Goal: Task Accomplishment & Management: Use online tool/utility

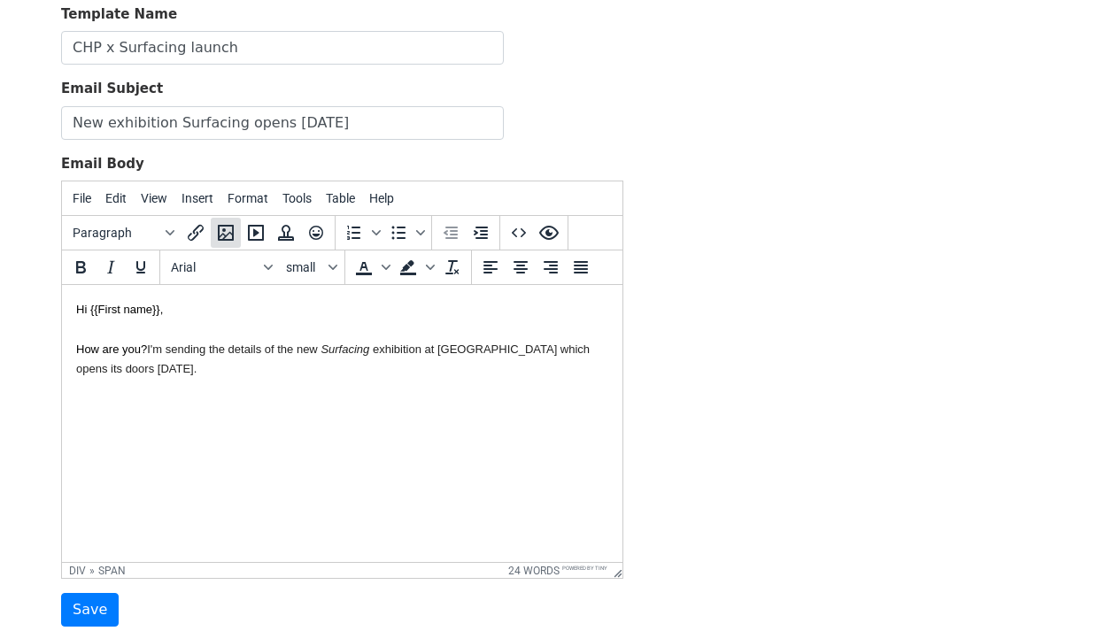
click at [219, 231] on icon "Insert/edit image" at bounding box center [226, 233] width 16 height 16
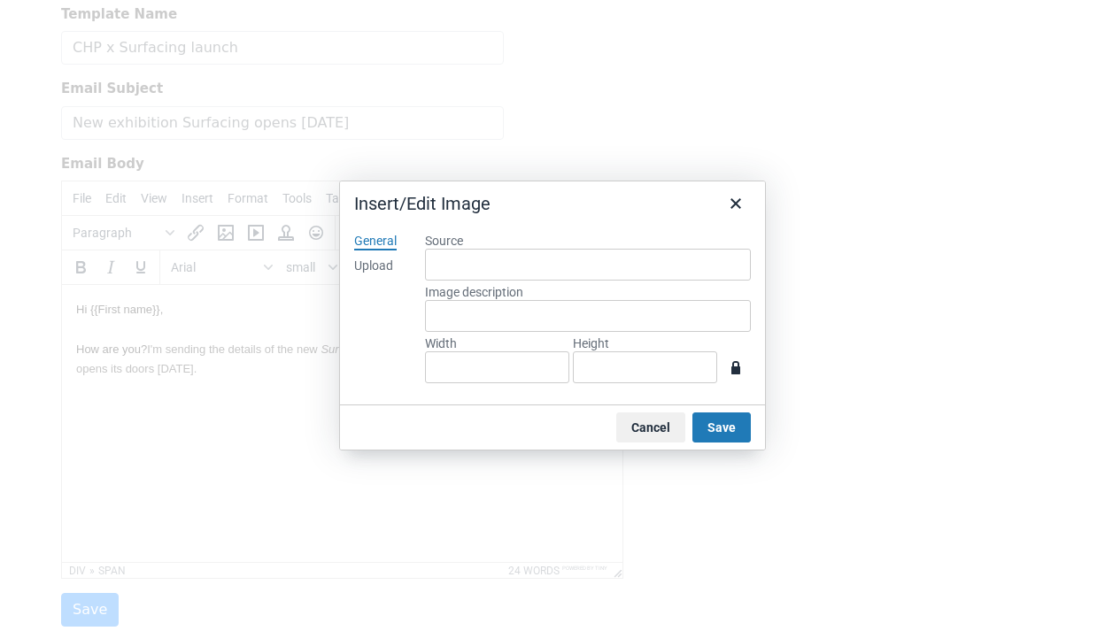
click at [366, 260] on div "Upload" at bounding box center [373, 267] width 39 height 18
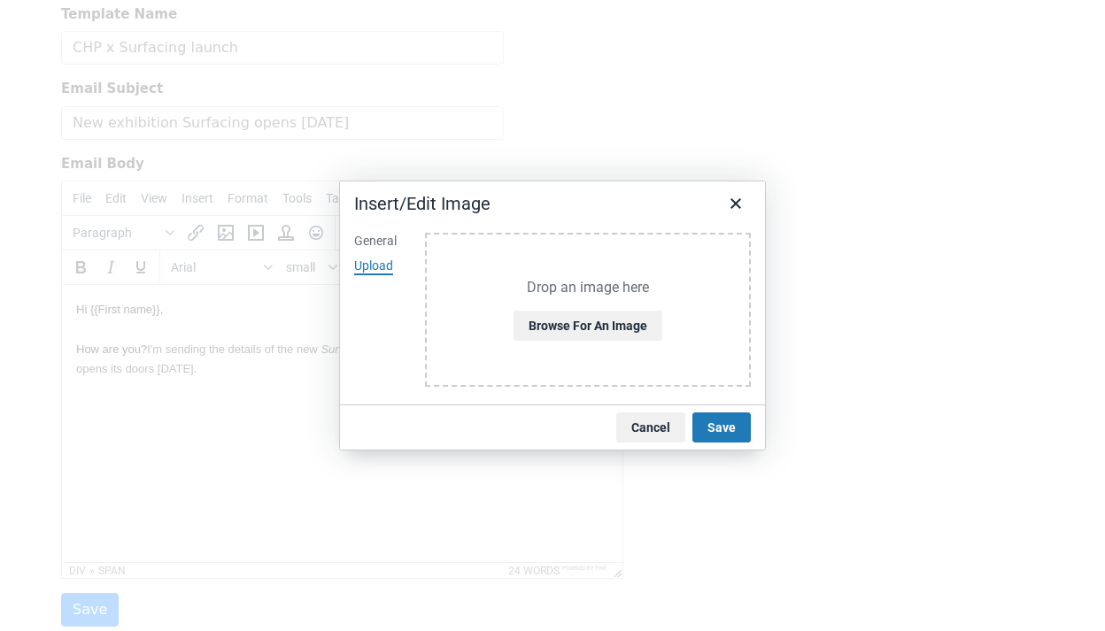
click at [569, 307] on div "Drop an image here Browse for an image" at bounding box center [588, 310] width 326 height 155
click at [585, 337] on button "Browse for an image" at bounding box center [587, 326] width 149 height 30
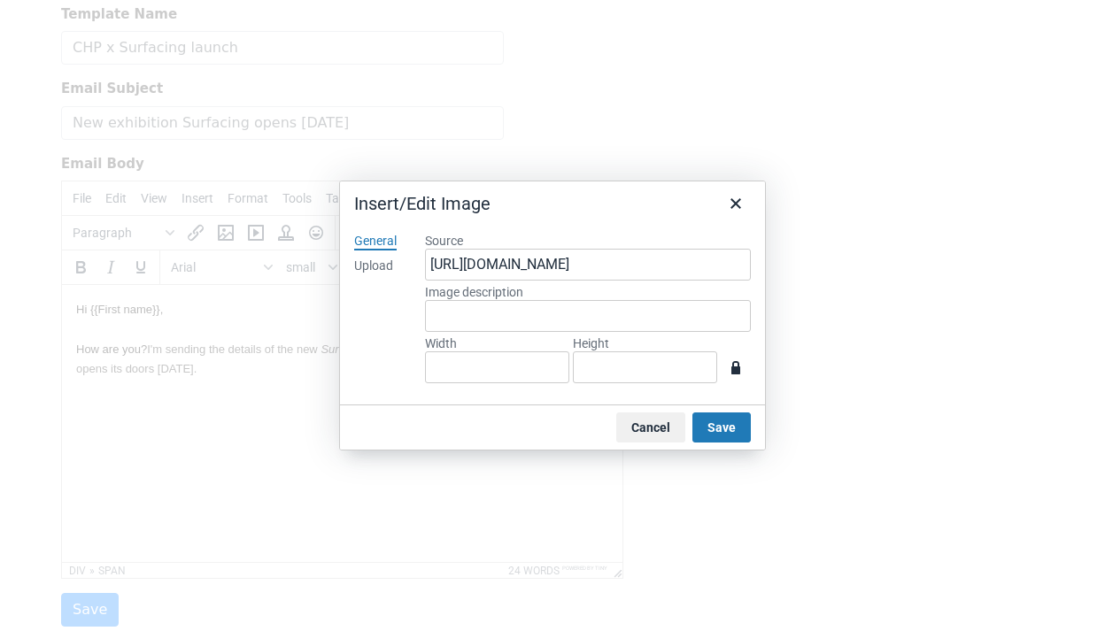
type input "1248"
type input "931"
click at [652, 373] on input "931" at bounding box center [645, 367] width 144 height 32
type input "125"
type input "93"
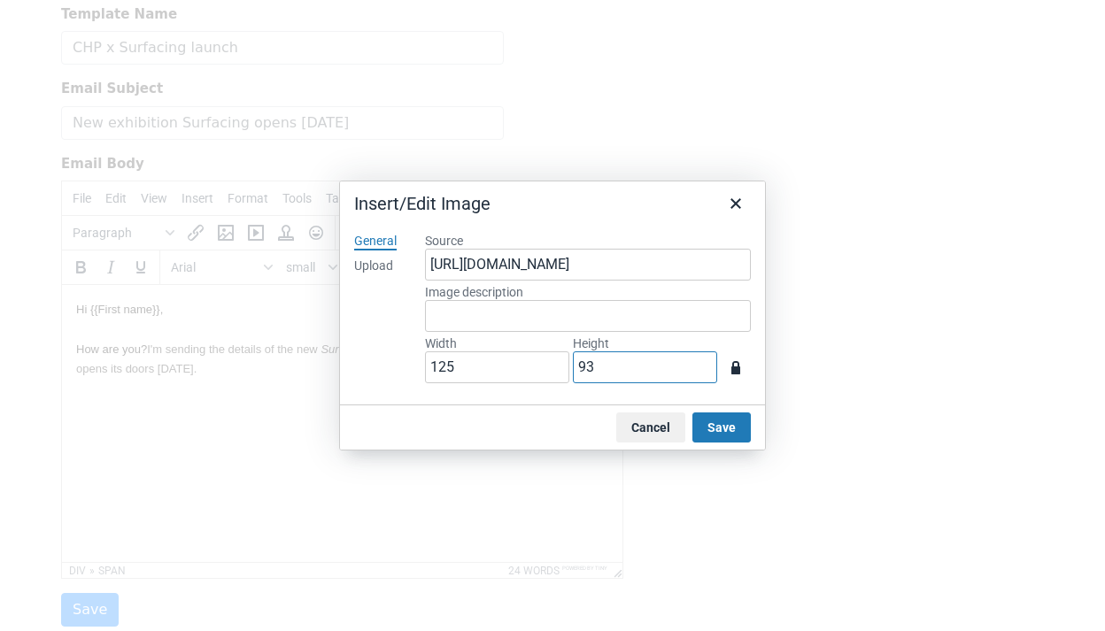
type input "12"
type input "9"
type input "3"
type input "2"
type input "27"
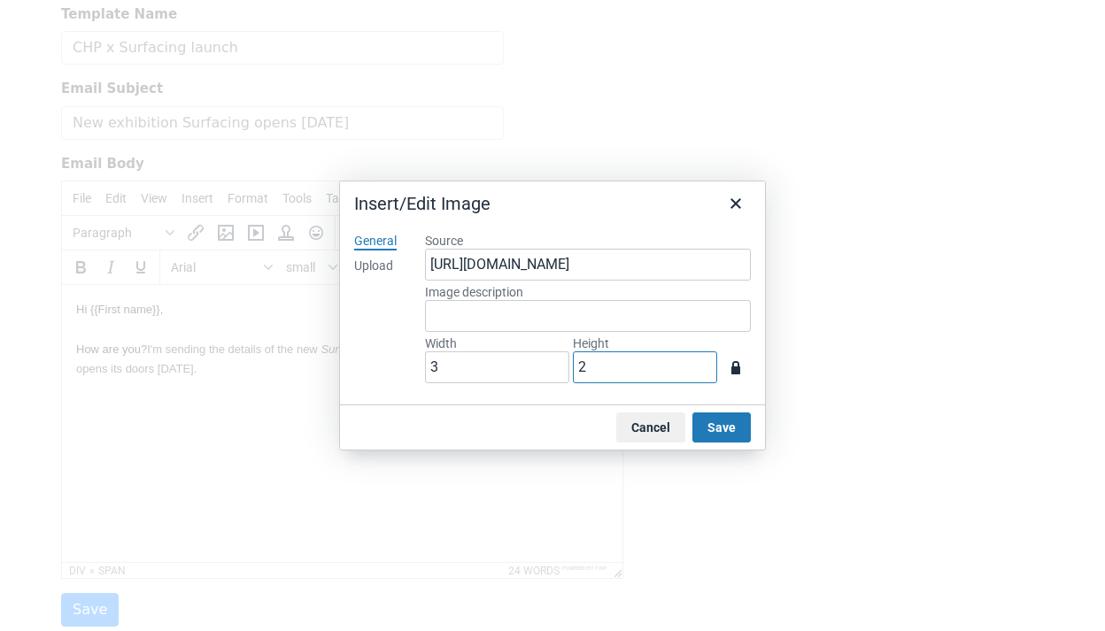
type input "20"
type input "268"
type input "200"
click at [725, 427] on button "Save" at bounding box center [721, 428] width 58 height 30
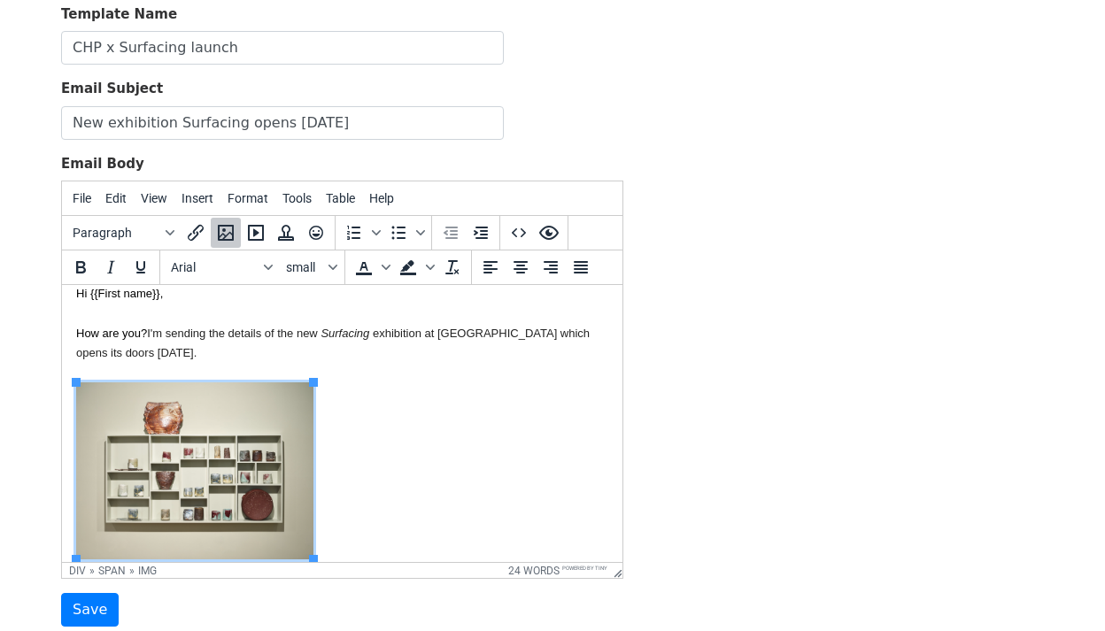
click at [437, 488] on div "How are you? I'm sending the details of the new Surfacing exhibition at County …" at bounding box center [342, 454] width 532 height 302
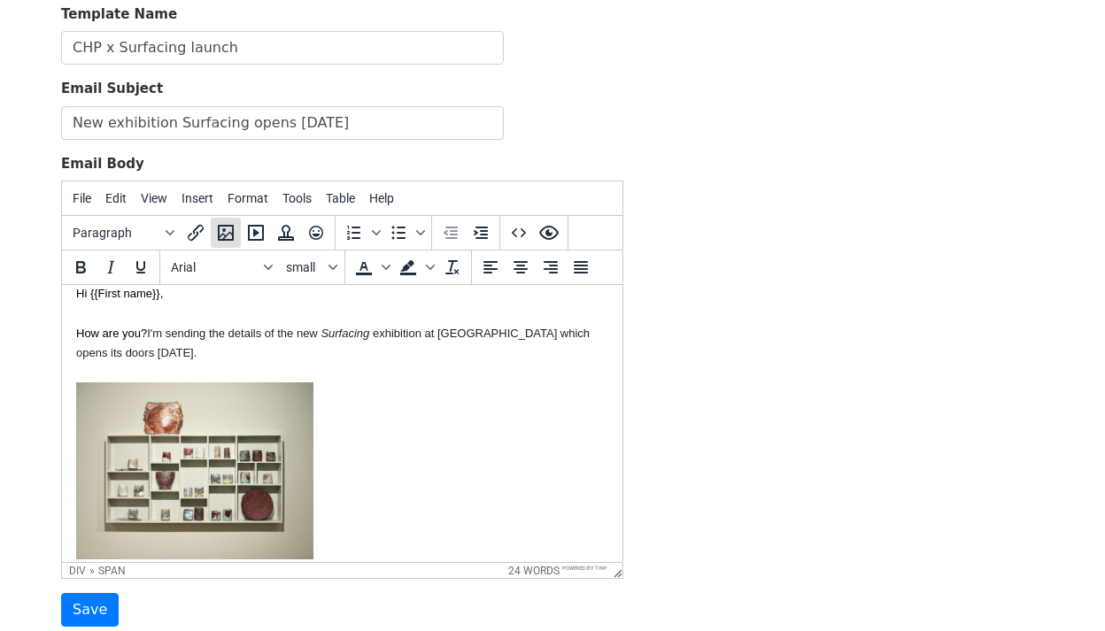
click at [227, 236] on icon "Insert/edit image" at bounding box center [225, 232] width 21 height 21
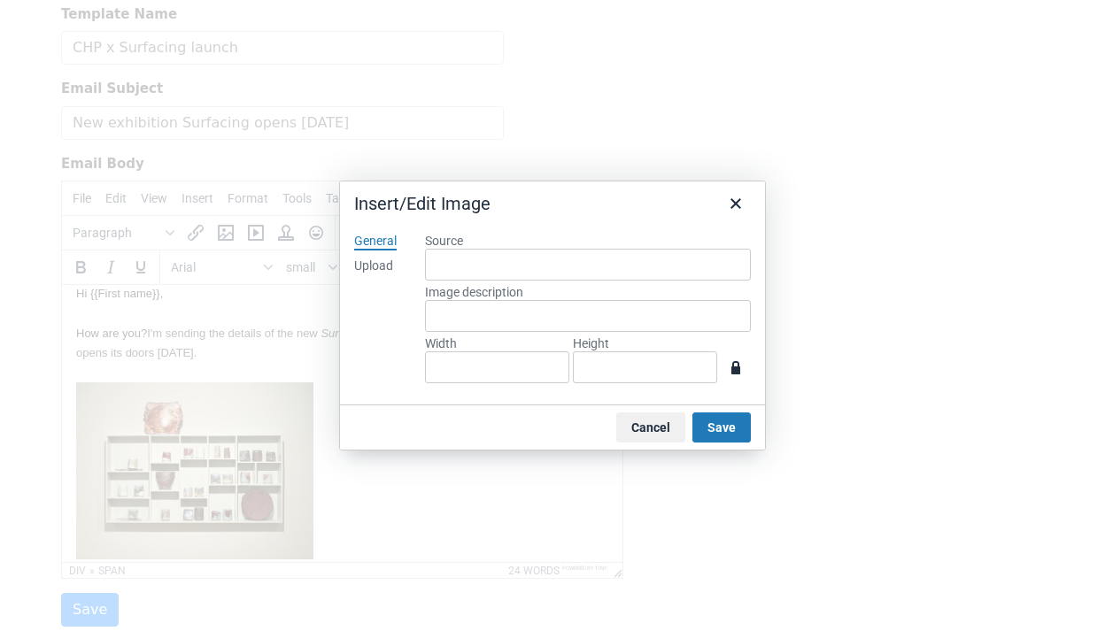
click at [397, 259] on div "General Upload" at bounding box center [375, 312] width 71 height 187
click at [364, 266] on div "Upload" at bounding box center [373, 267] width 39 height 18
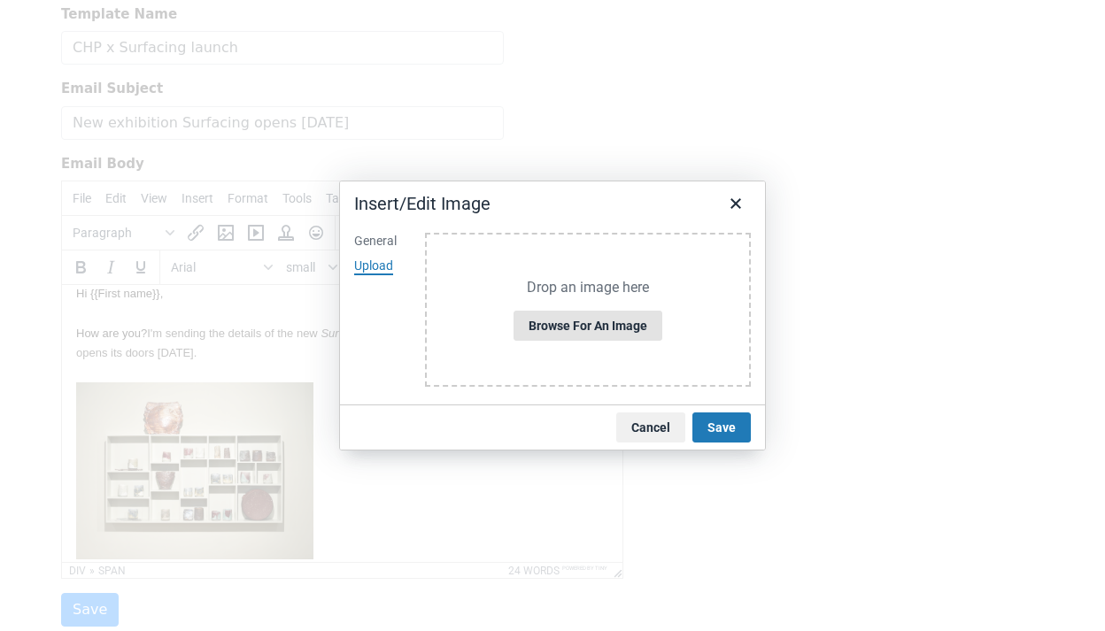
click at [595, 328] on button "Browse for an image" at bounding box center [587, 326] width 149 height 30
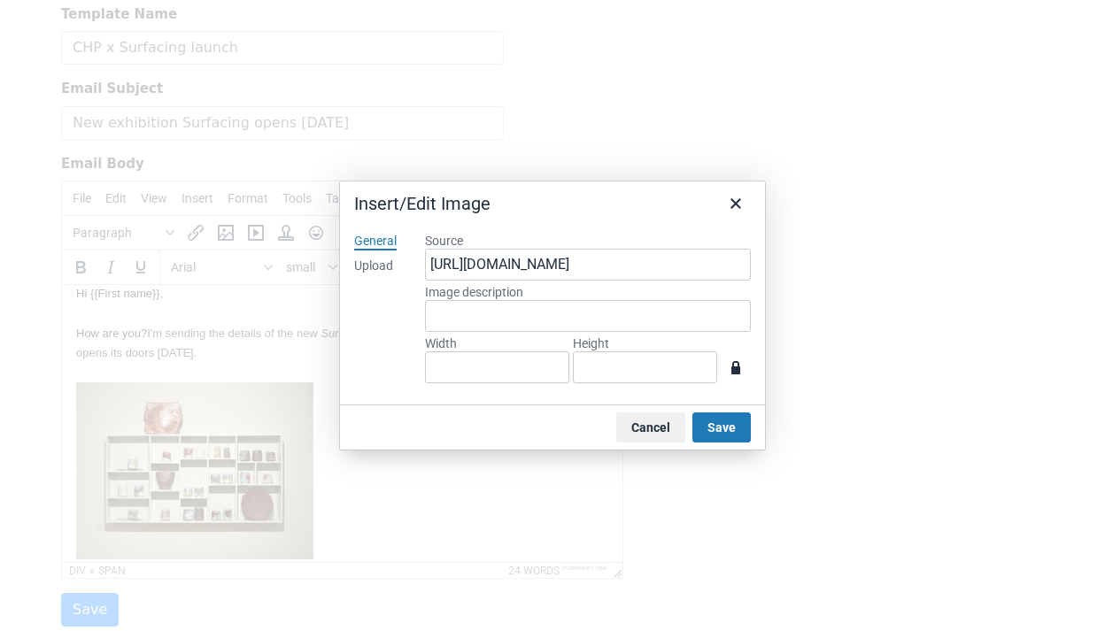
type input "1248"
type input "936"
click at [641, 382] on input "936" at bounding box center [645, 367] width 144 height 32
type input "124"
type input "93"
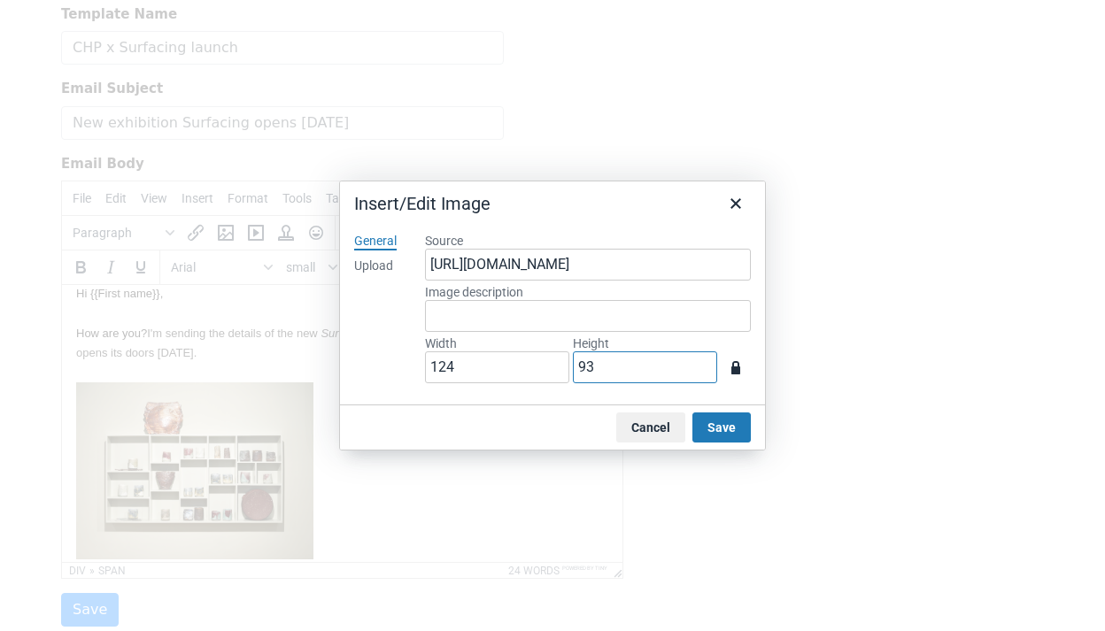
type input "12"
type input "9"
type input "3"
type input "2"
type input "27"
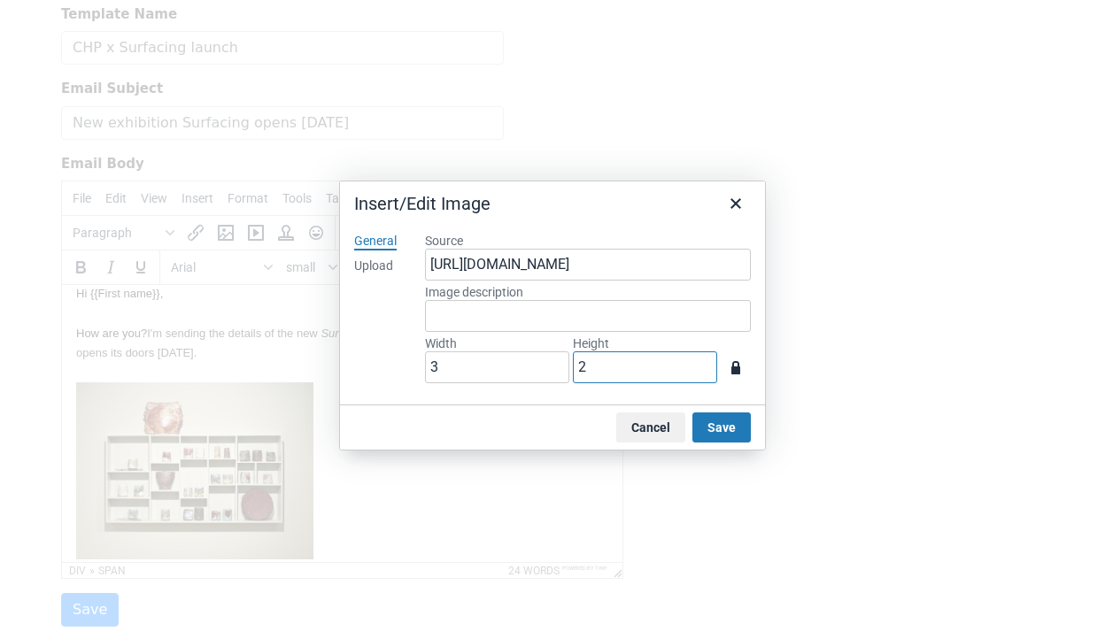
type input "20"
type input "267"
type input "200"
click at [711, 429] on button "Save" at bounding box center [721, 428] width 58 height 30
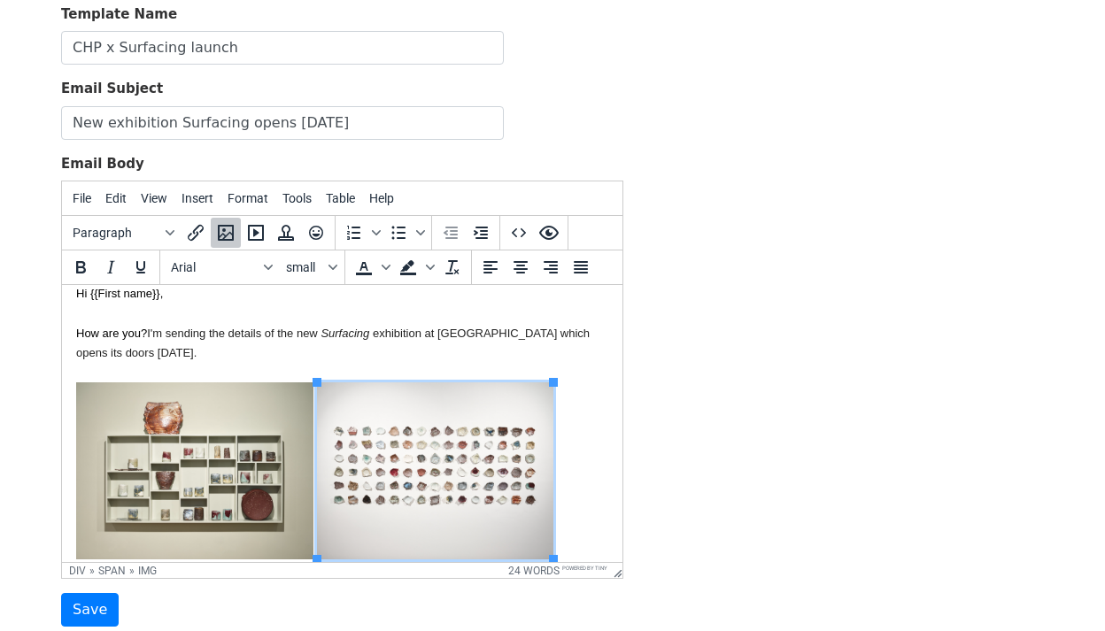
click at [590, 447] on div "How are you? I'm sending the details of the new Surfacing exhibition at County …" at bounding box center [342, 454] width 532 height 302
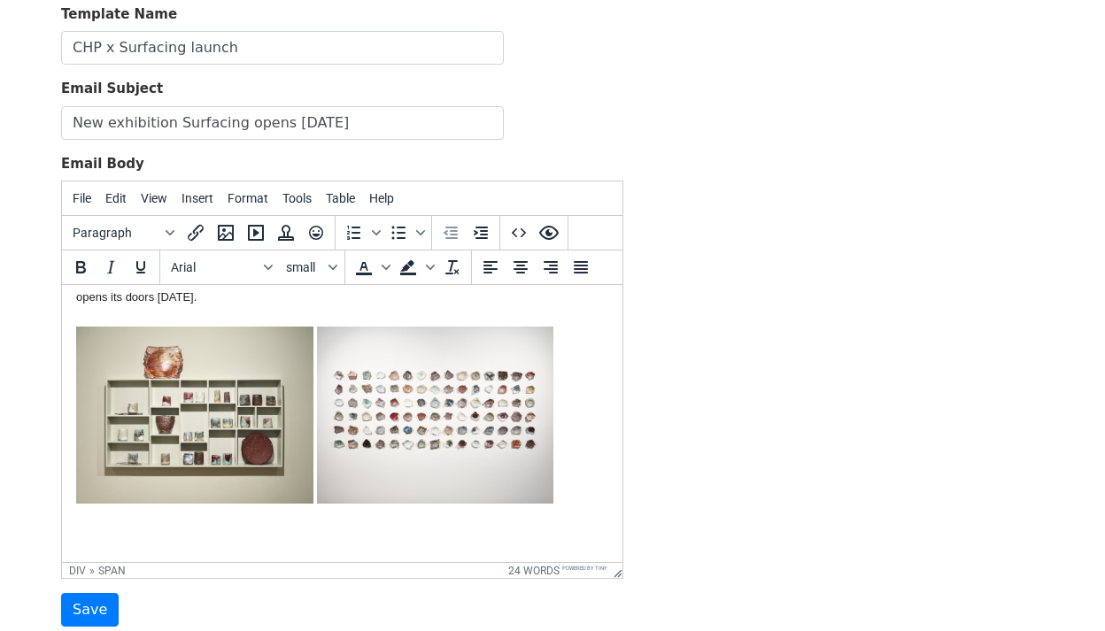
scroll to position [191, 0]
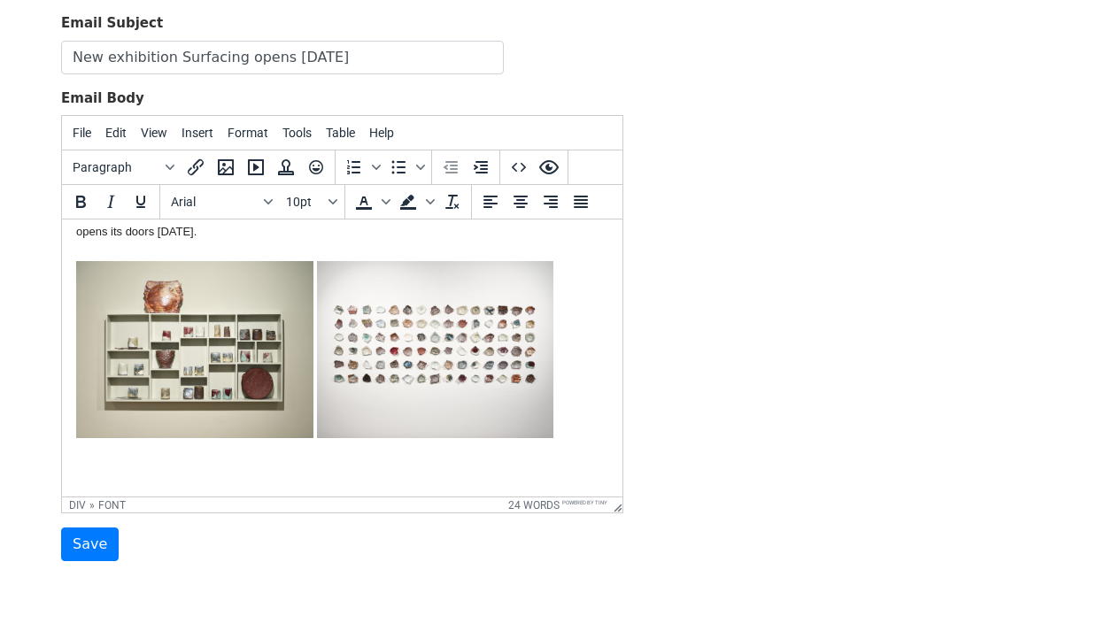
click at [306, 470] on div "How are you? I'm sending the details of the new Surfacing exhibition at County …" at bounding box center [342, 332] width 532 height 302
click at [82, 473] on div "How are you? I'm sending the details of the new Surfacing exhibition at County …" at bounding box center [342, 332] width 532 height 302
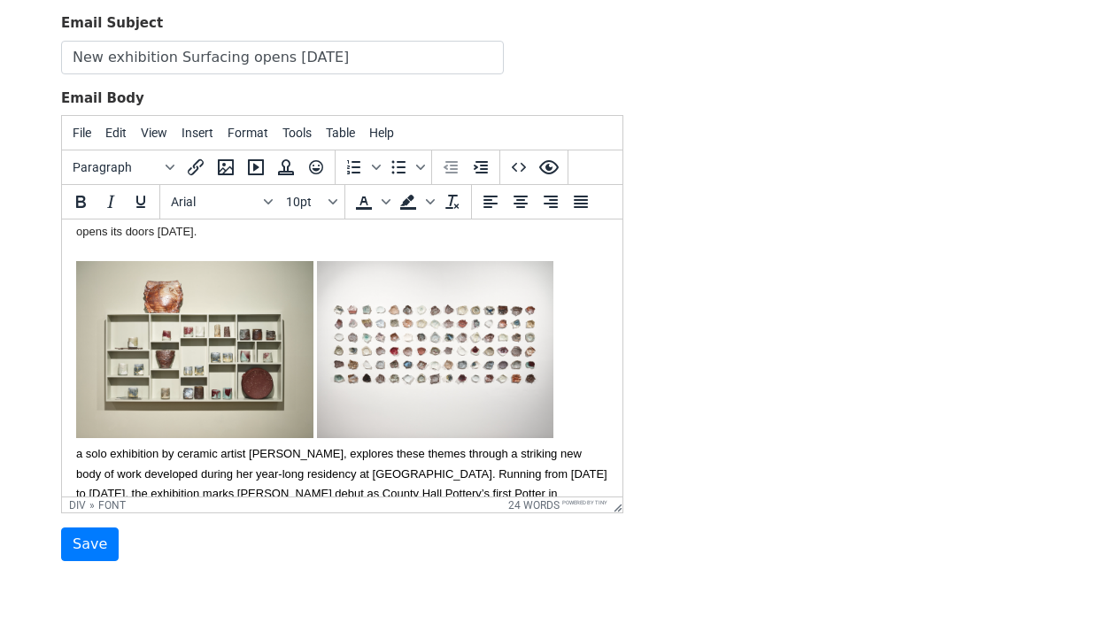
scroll to position [115, 0]
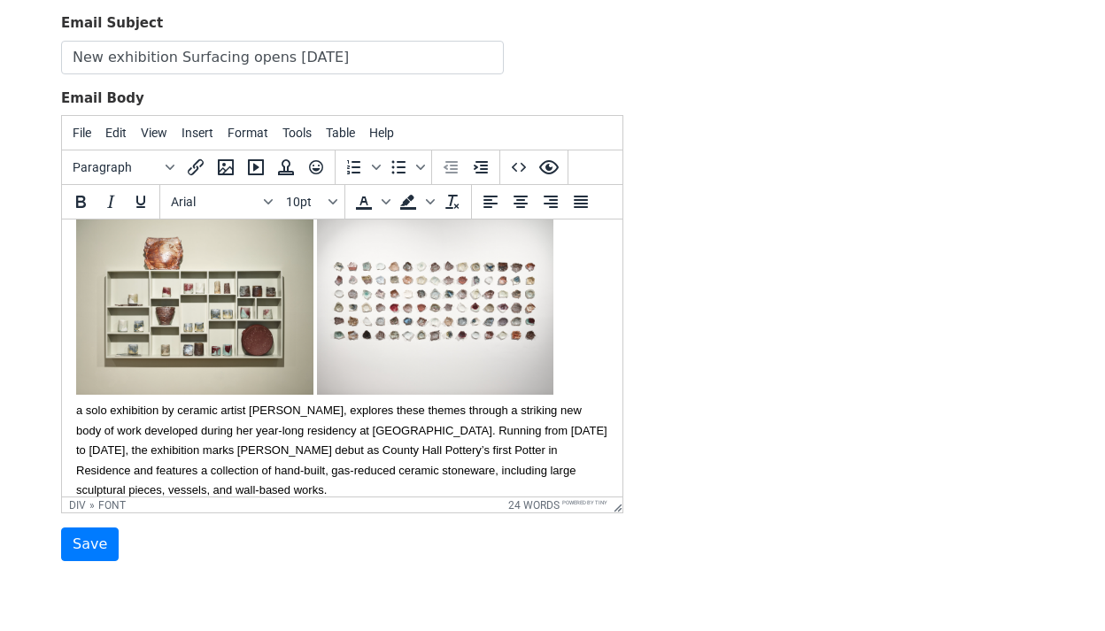
click at [78, 411] on font "a solo exhibition by ceramic artist Heather Gibson, explores these themes throu…" at bounding box center [341, 450] width 531 height 93
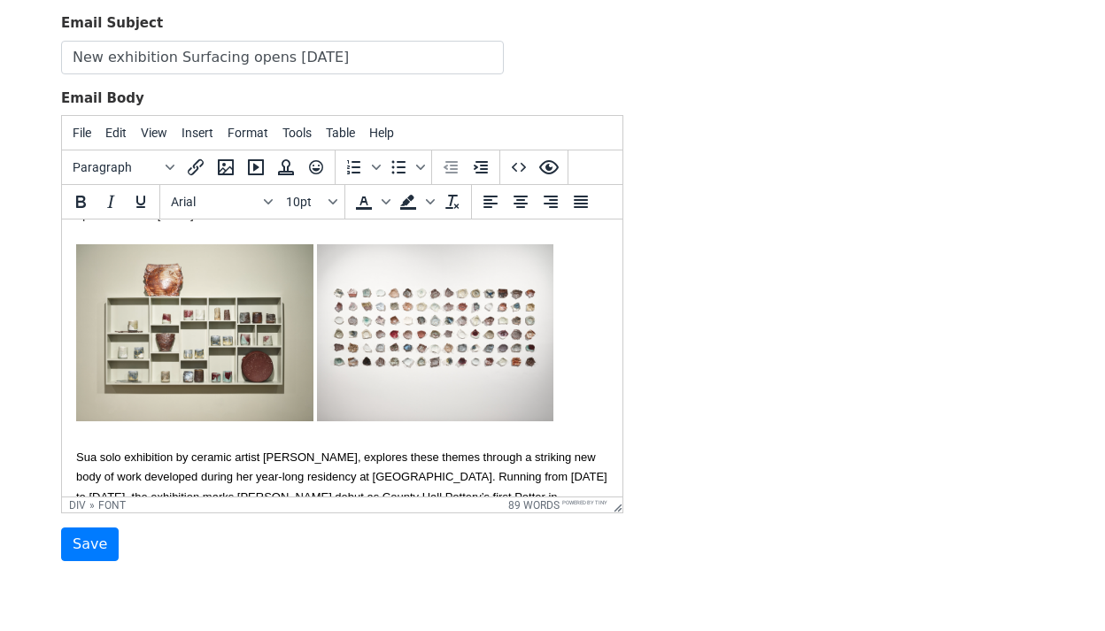
scroll to position [151, 0]
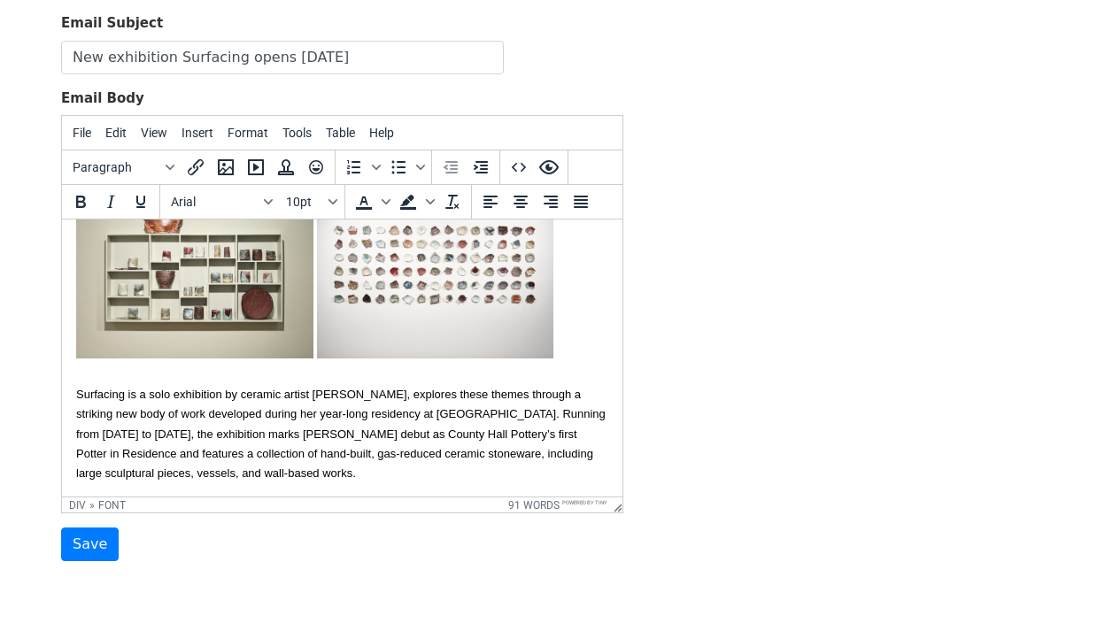
click at [120, 392] on font "Surfacing is a solo exhibition by ceramic artist Heather Gibson, explores these…" at bounding box center [340, 434] width 529 height 93
drag, startPoint x: 124, startPoint y: 397, endPoint x: 53, endPoint y: 397, distance: 70.8
click at [62, 397] on html "Hi {{First name}}, How are you? I'm sending the details of the new Surfacing ex…" at bounding box center [342, 282] width 560 height 429
click at [111, 200] on icon "Italic" at bounding box center [111, 202] width 8 height 12
click at [388, 472] on div "How are you? I'm sending the details of the new Surfacing exhibition at County …" at bounding box center [342, 292] width 532 height 381
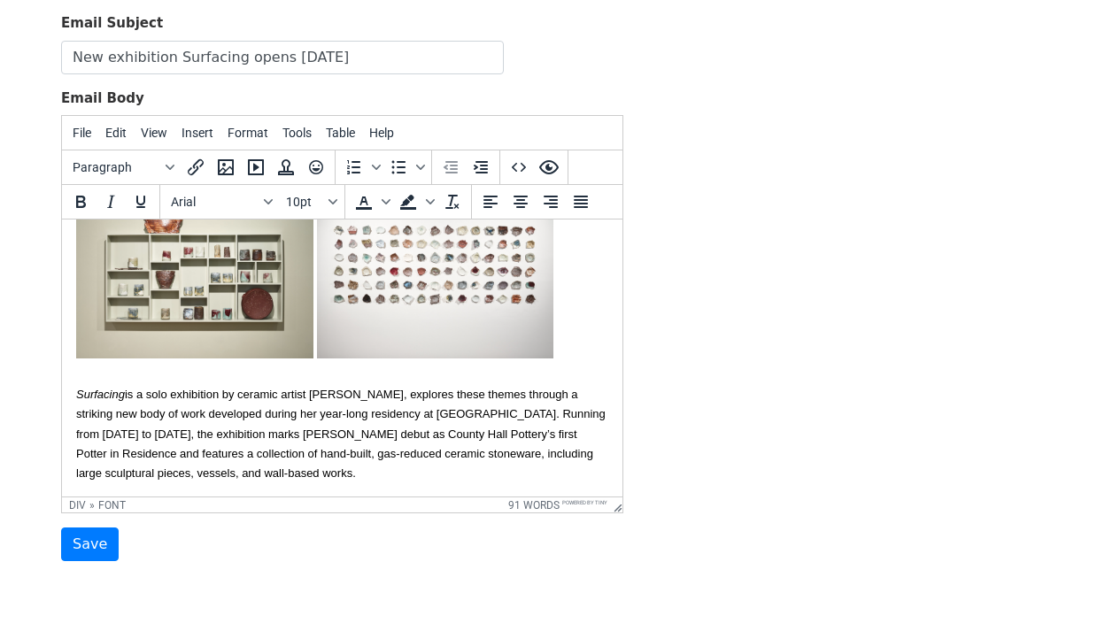
click at [581, 393] on font "Surfacing is a solo exhibition by ceramic artist Heather Gibson, explores these…" at bounding box center [340, 434] width 529 height 93
drag, startPoint x: 605, startPoint y: 394, endPoint x: 408, endPoint y: 394, distance: 196.5
click at [408, 394] on font "Surfacing is a solo exhibition by ceramic artist Heather Gibson, explores these…" at bounding box center [340, 434] width 529 height 93
drag, startPoint x: 133, startPoint y: 413, endPoint x: 44, endPoint y: 413, distance: 88.5
click at [62, 413] on html "Hi {{First name}}, How are you? I'm sending the details of the new Surfacing ex…" at bounding box center [342, 282] width 560 height 429
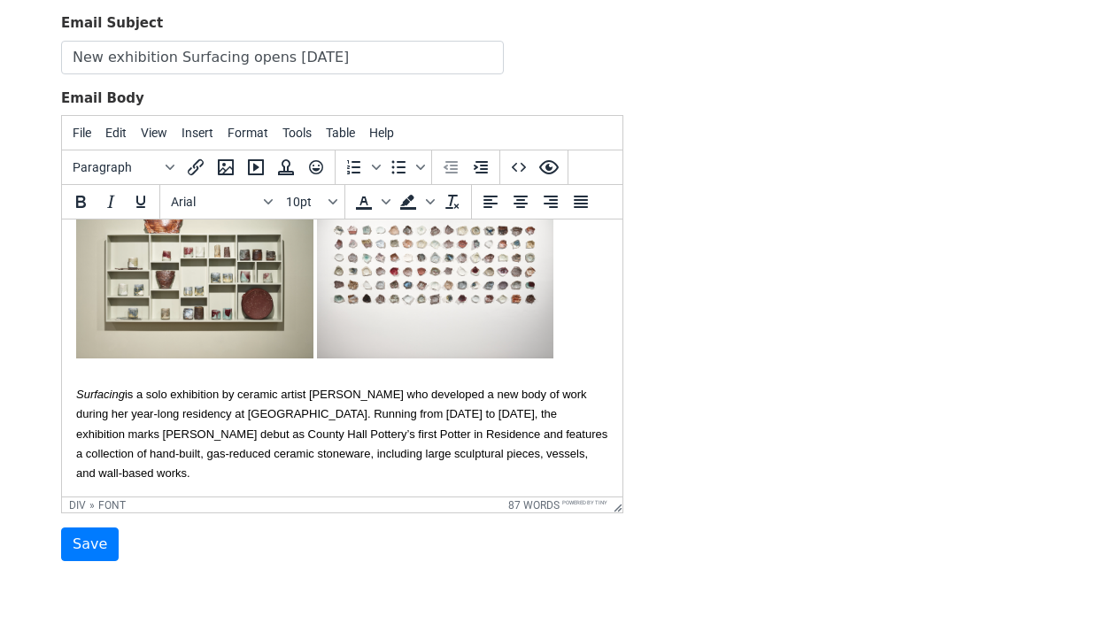
click at [297, 475] on div "How are you? I'm sending the details of the new Surfacing exhibition at County …" at bounding box center [342, 292] width 532 height 381
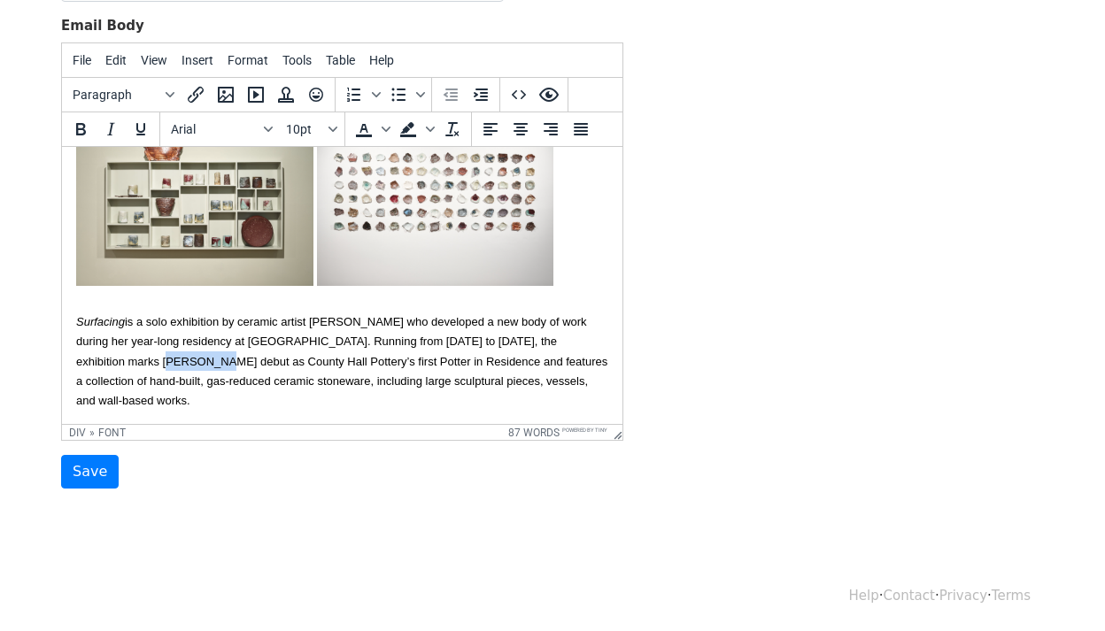
drag, startPoint x: 143, startPoint y: 361, endPoint x: 103, endPoint y: 360, distance: 39.8
click at [103, 361] on font "Surfacing is a solo exhibition by ceramic artist Heather Gibson who developed a…" at bounding box center [341, 361] width 531 height 93
drag, startPoint x: 146, startPoint y: 361, endPoint x: 100, endPoint y: 359, distance: 46.1
click at [100, 359] on font "Surfacing is a solo exhibition by ceramic artist Heather Gibson who developed a…" at bounding box center [341, 361] width 531 height 93
click at [104, 359] on font "Surfacing is a solo exhibition by ceramic artist Heather Gibson who developed a…" at bounding box center [341, 361] width 531 height 93
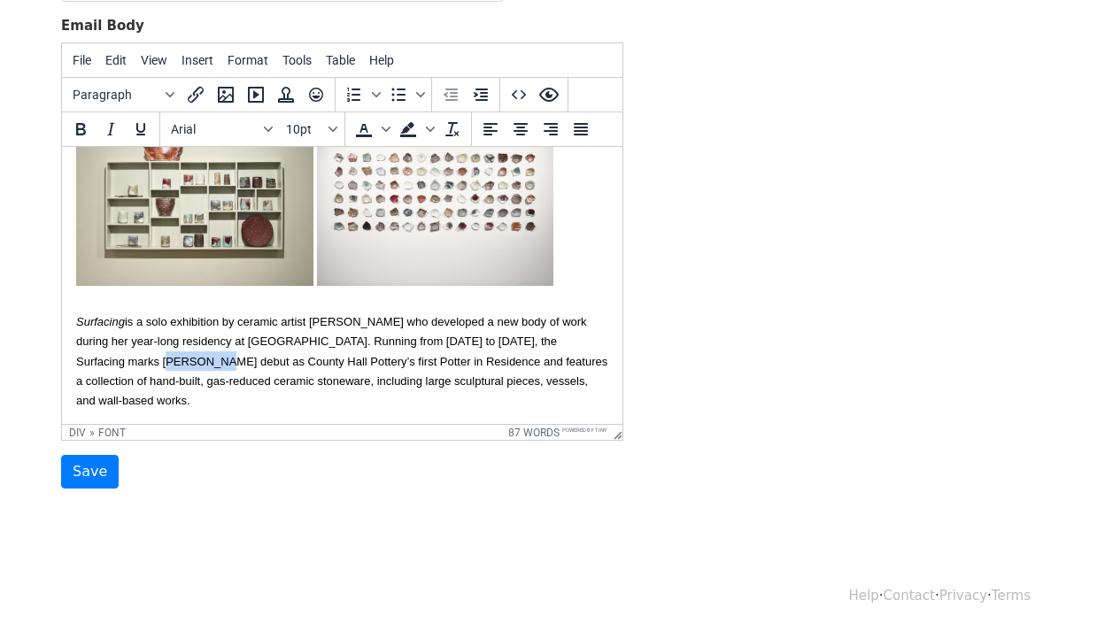
drag, startPoint x: 142, startPoint y: 360, endPoint x: 98, endPoint y: 360, distance: 43.4
click at [97, 360] on font "Surfacing is a solo exhibition by ceramic artist Heather Gibson who developed a…" at bounding box center [341, 361] width 531 height 93
click at [112, 129] on icon "Italic" at bounding box center [110, 129] width 21 height 21
click at [259, 400] on div "How are you? I'm sending the details of the new Surfacing exhibition at County …" at bounding box center [342, 219] width 532 height 381
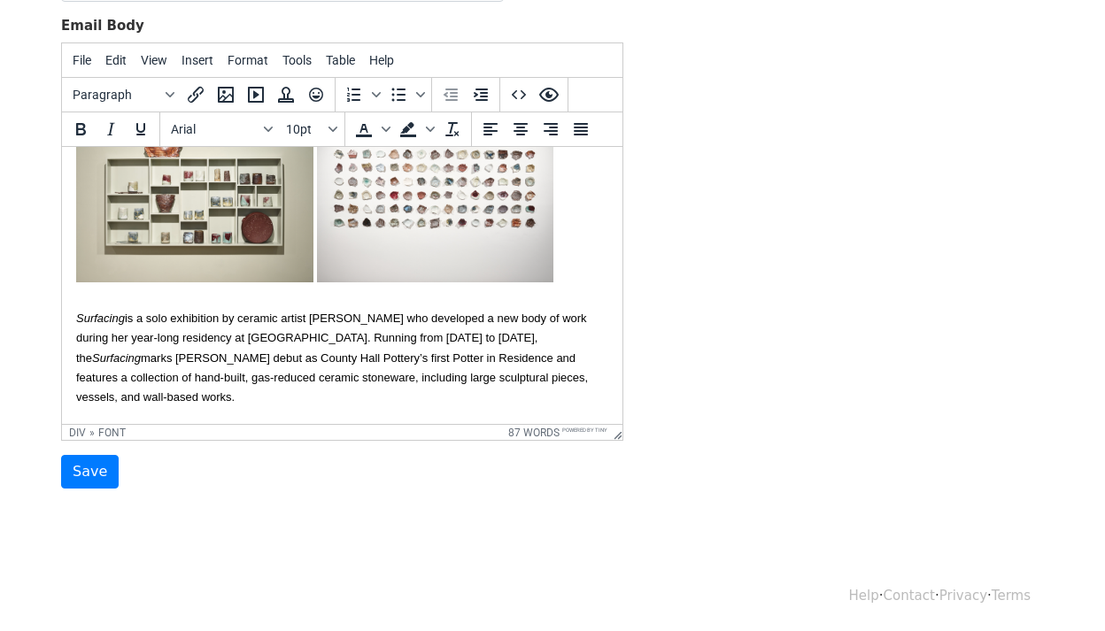
scroll to position [190, 0]
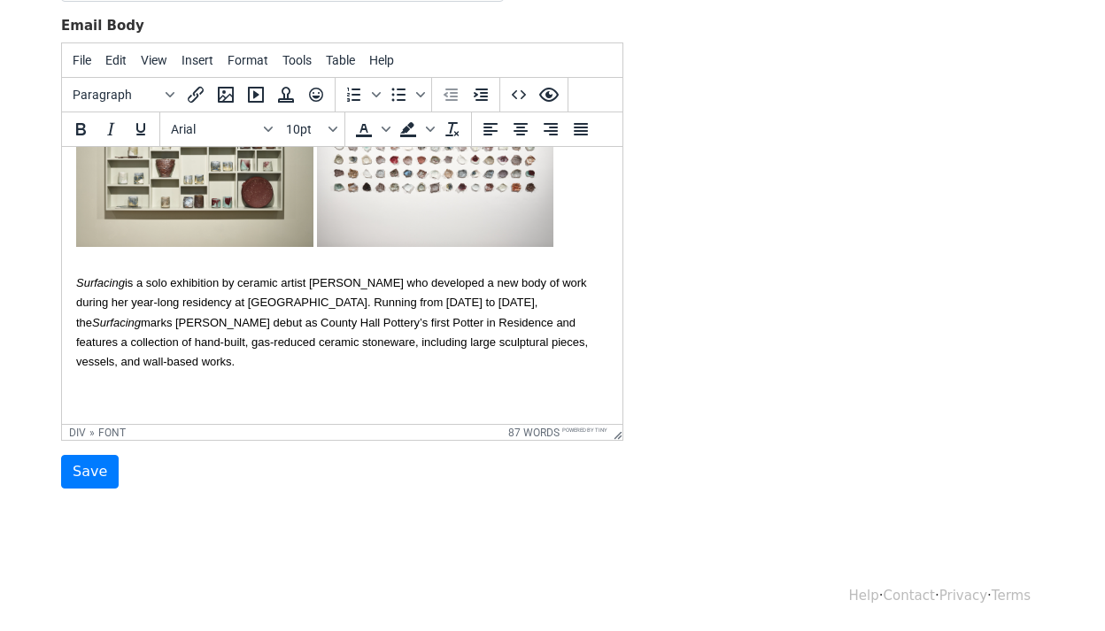
click at [81, 392] on div "How are you? I'm sending the details of the new Surfacing exhibition at County …" at bounding box center [342, 200] width 532 height 420
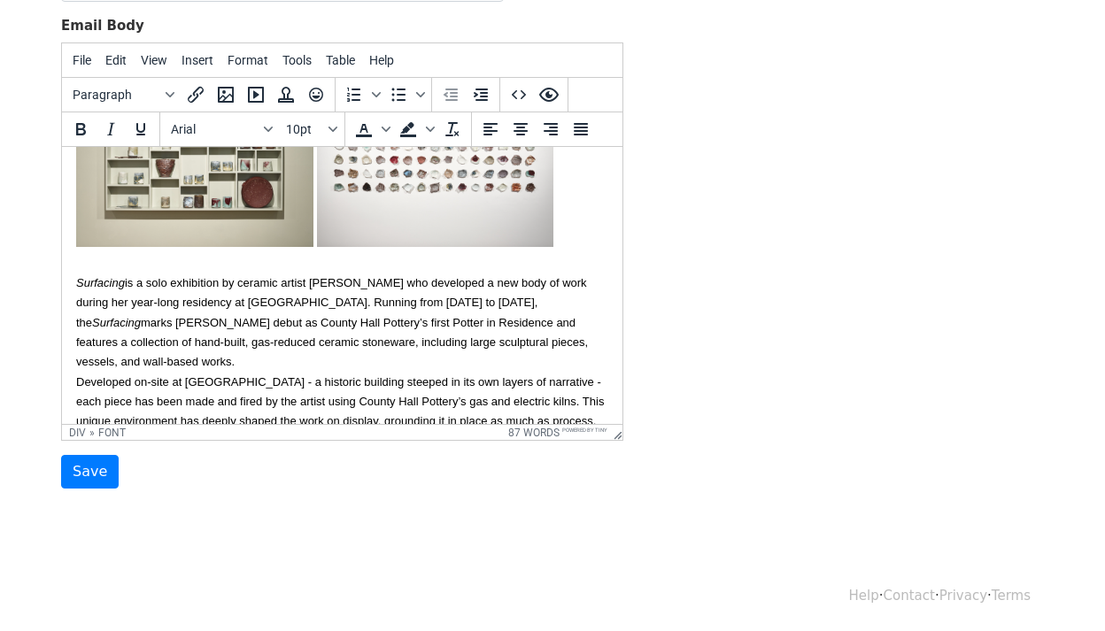
scroll to position [195, 0]
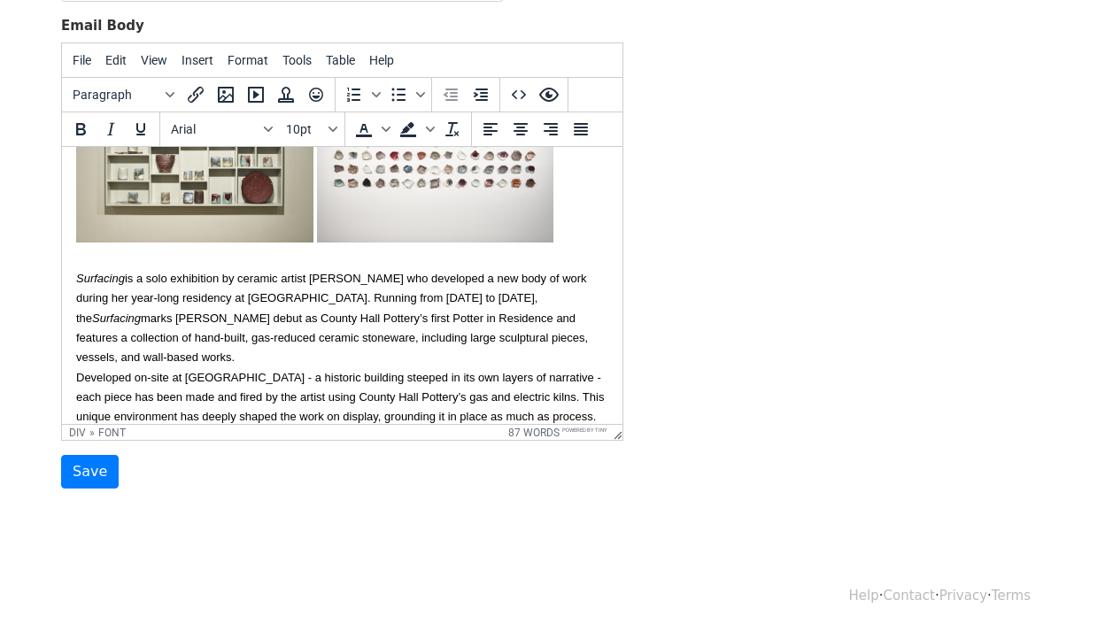
click at [181, 362] on div "How are you? I'm sending the details of the new Surfacing exhibition at County …" at bounding box center [342, 206] width 532 height 440
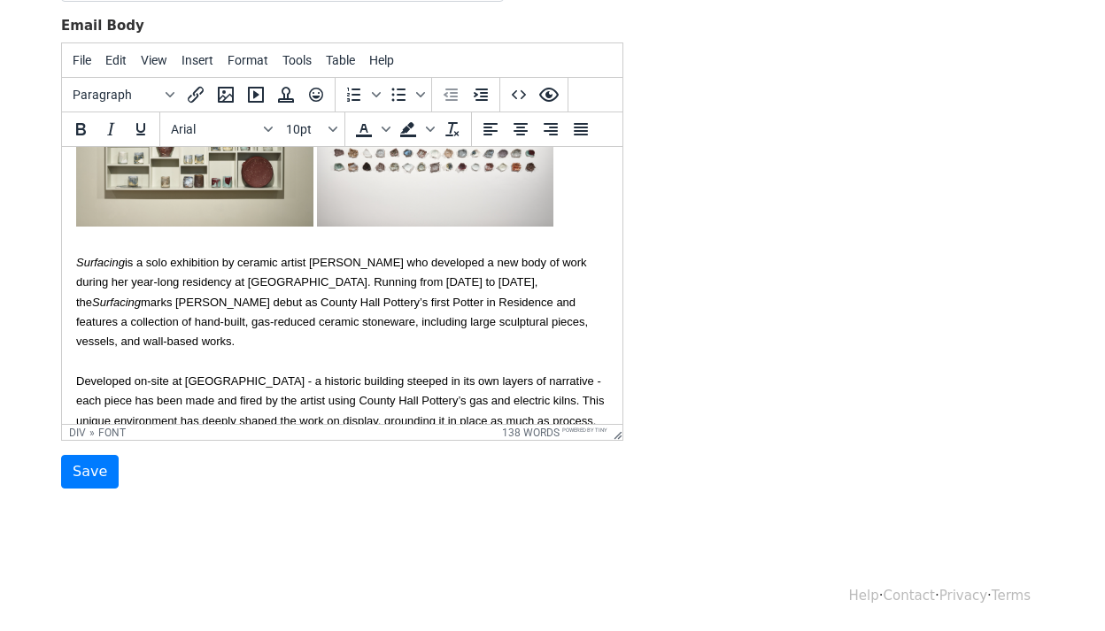
scroll to position [230, 0]
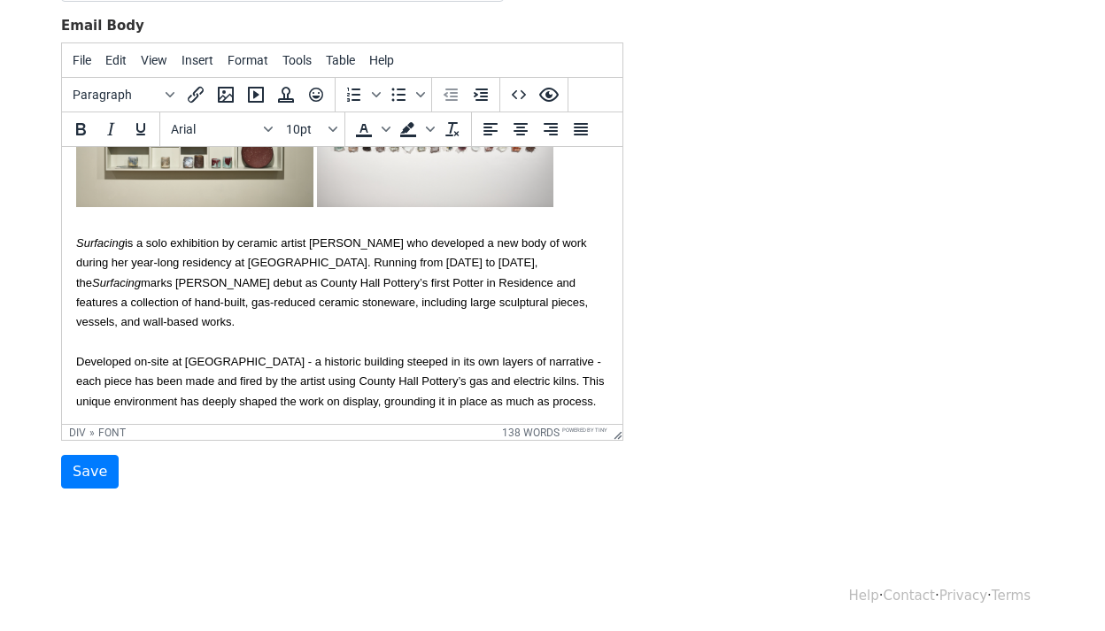
click at [560, 395] on div "How are you? I'm sending the details of the new Surfacing exhibition at County …" at bounding box center [342, 180] width 532 height 460
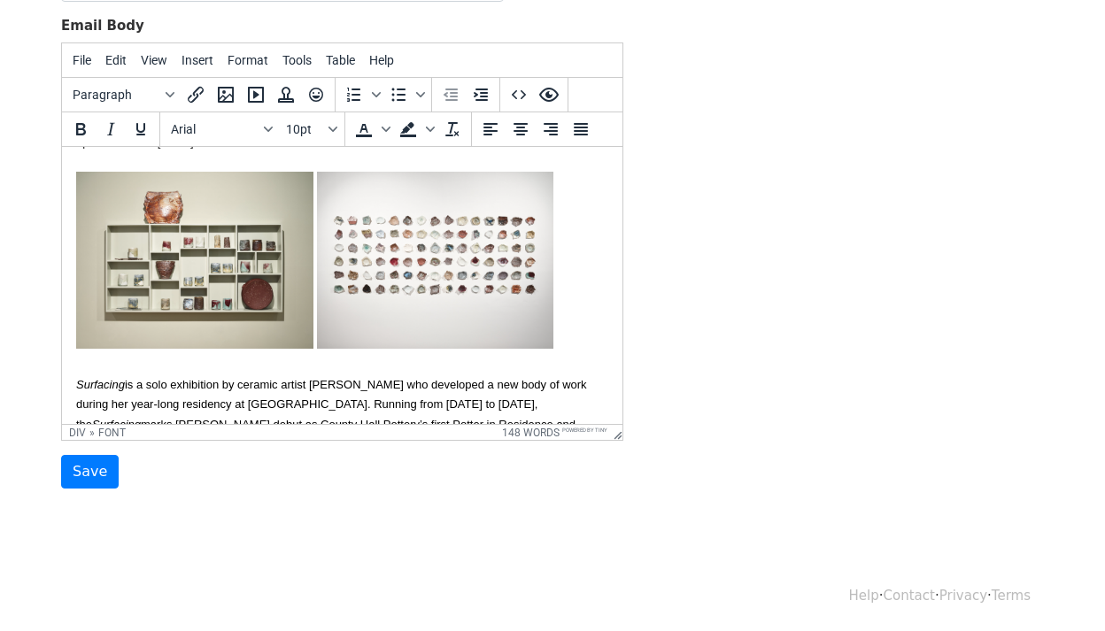
scroll to position [0, 0]
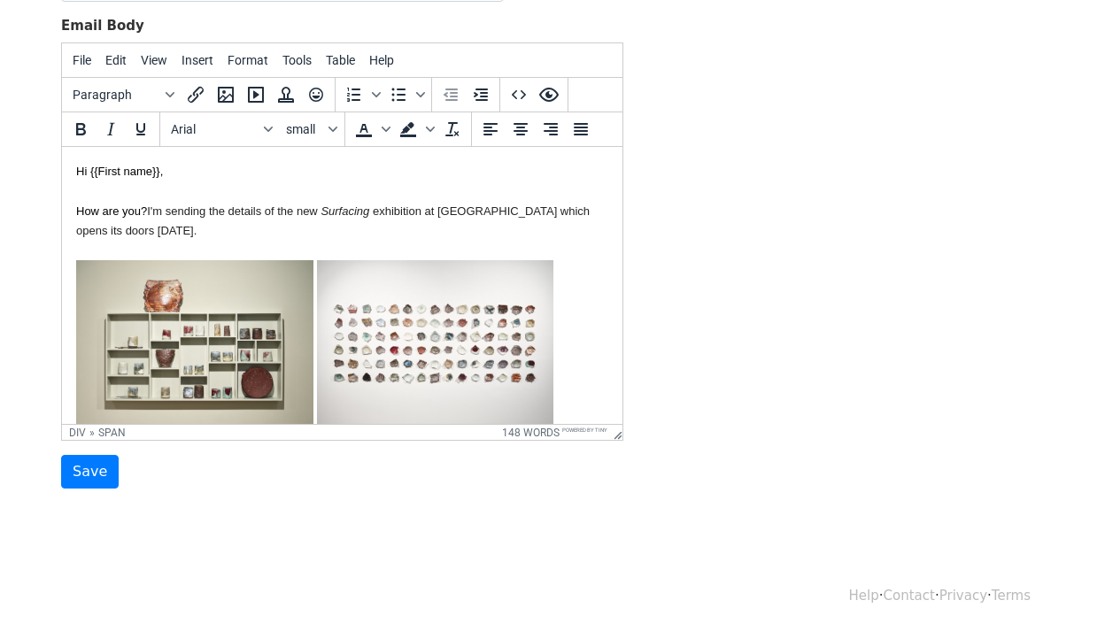
click at [356, 228] on div "How are you? I'm sending the details of the new Surfacing exhibition at County …" at bounding box center [342, 431] width 532 height 500
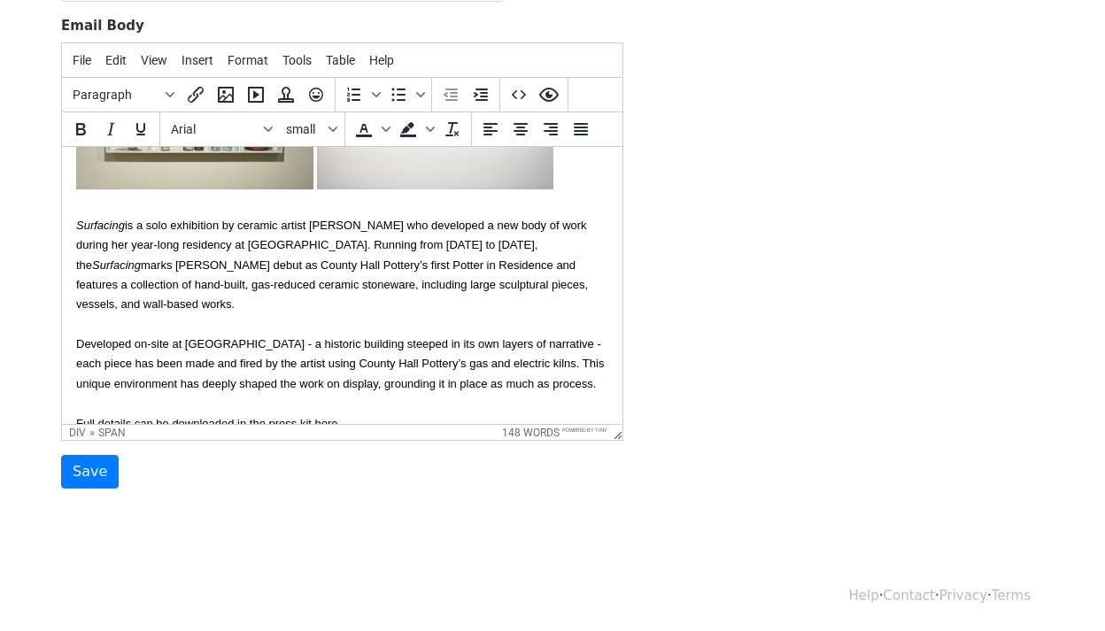
scroll to position [270, 0]
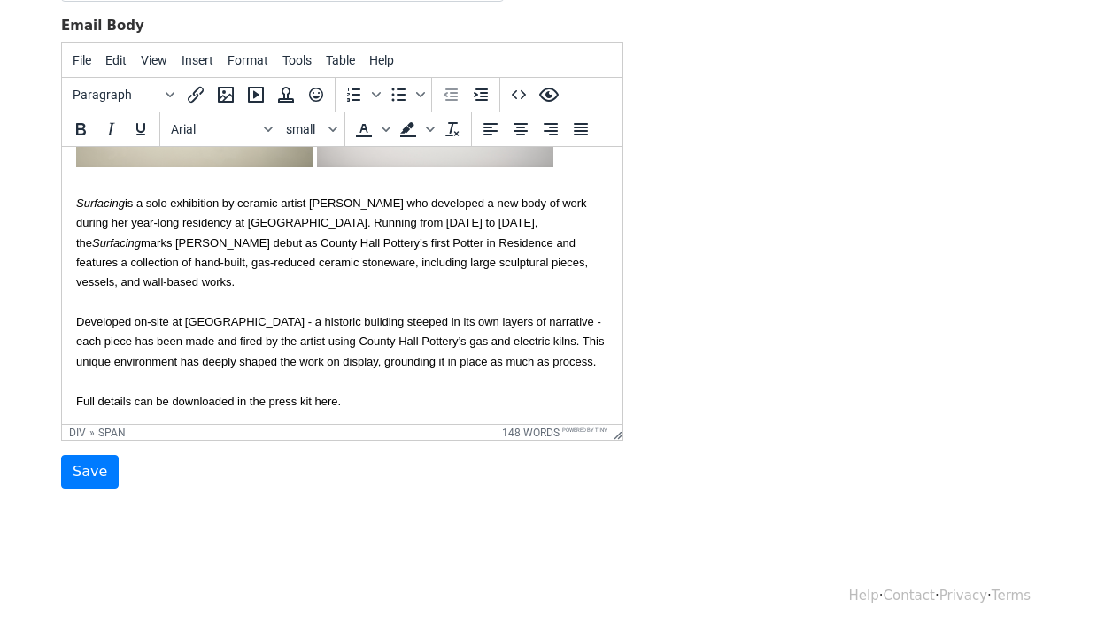
click at [369, 402] on div "How are you? I'm sending the details of the new Surfacing exhibition at County …" at bounding box center [342, 161] width 532 height 500
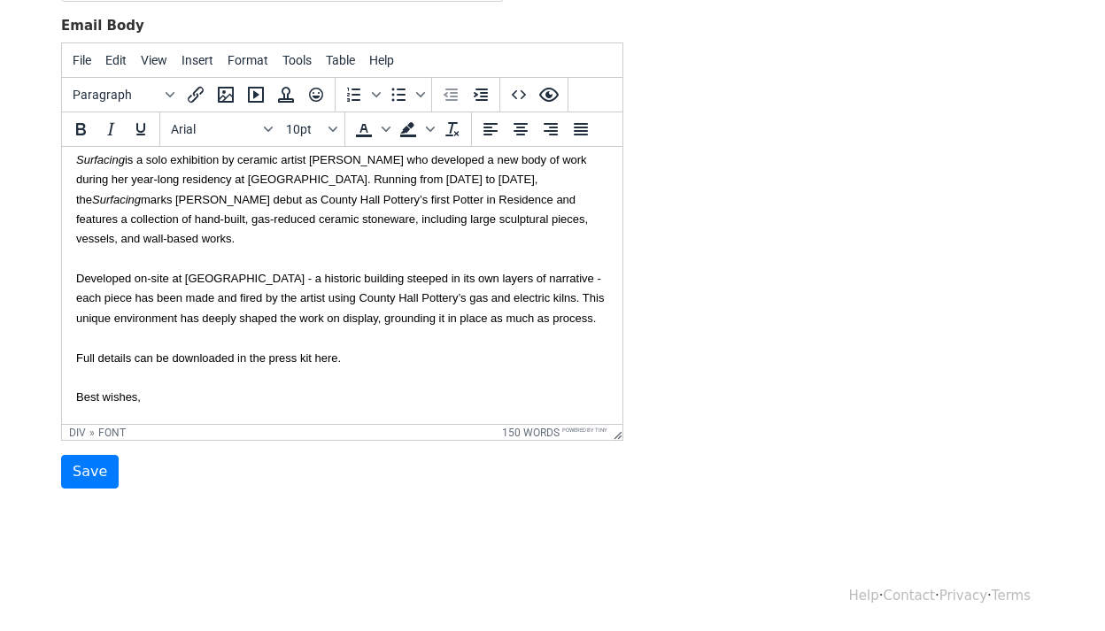
scroll to position [333, 0]
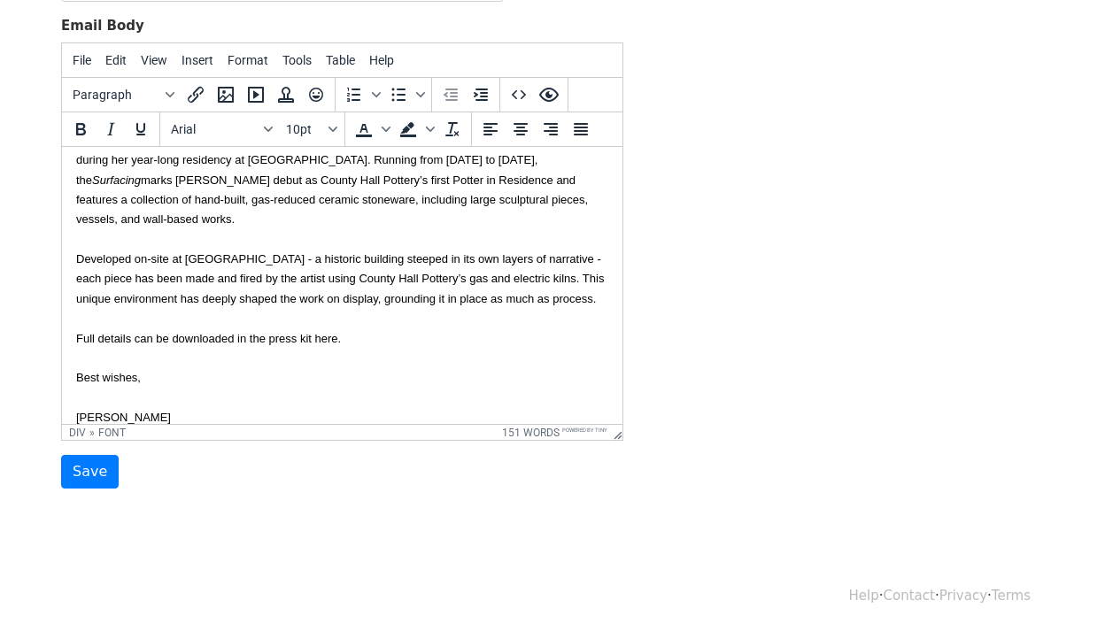
click at [366, 336] on div "How are you? I'm sending the details of the new Surfacing exhibition at County …" at bounding box center [342, 98] width 532 height 500
click at [563, 297] on div "How are you? I'm sending the details of the new Surfacing exhibition at County …" at bounding box center [342, 98] width 532 height 500
click at [209, 219] on div "How are you? I'm sending the details of the new Surfacing exhibition at County …" at bounding box center [342, 78] width 532 height 460
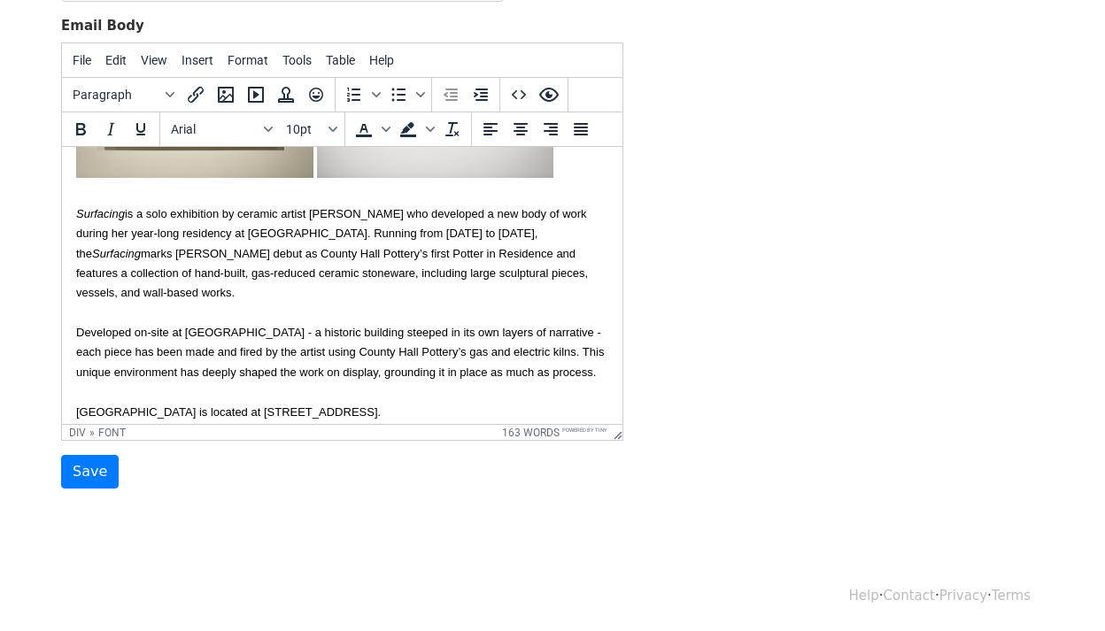
scroll to position [284, 0]
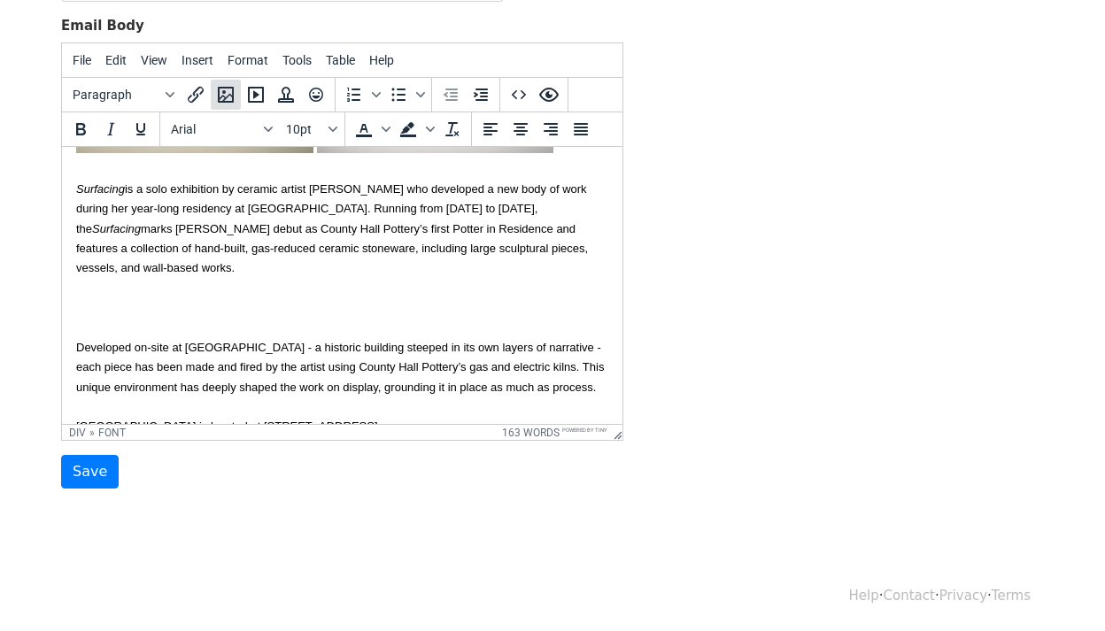
click at [232, 89] on icon "Insert/edit image" at bounding box center [226, 95] width 16 height 16
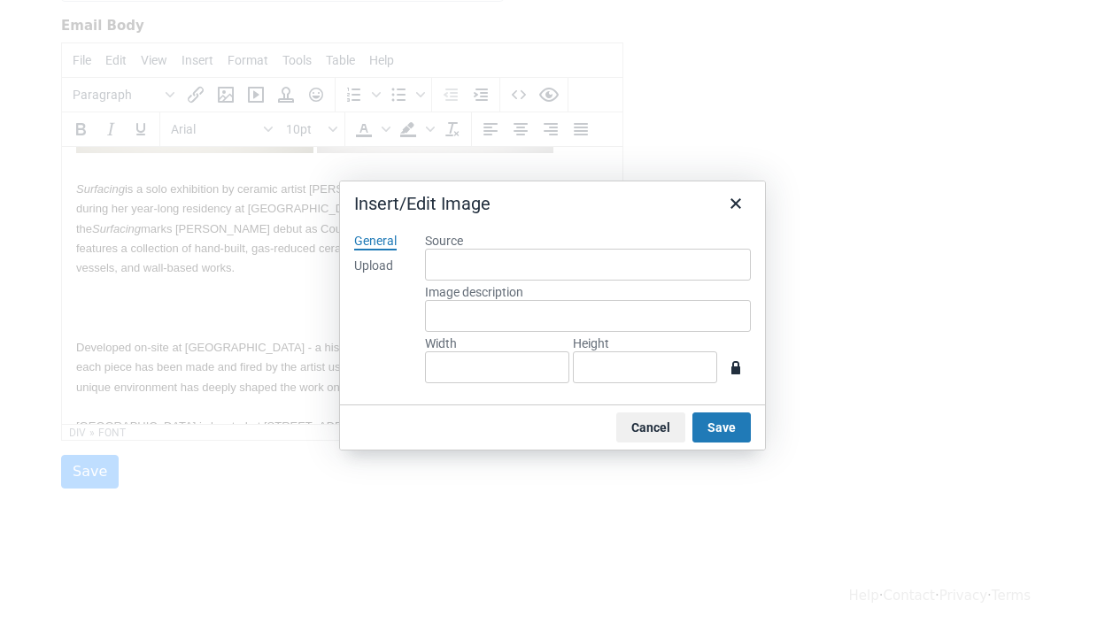
click at [378, 281] on div "General Upload" at bounding box center [375, 312] width 71 height 187
click at [379, 273] on div "Upload" at bounding box center [373, 267] width 39 height 18
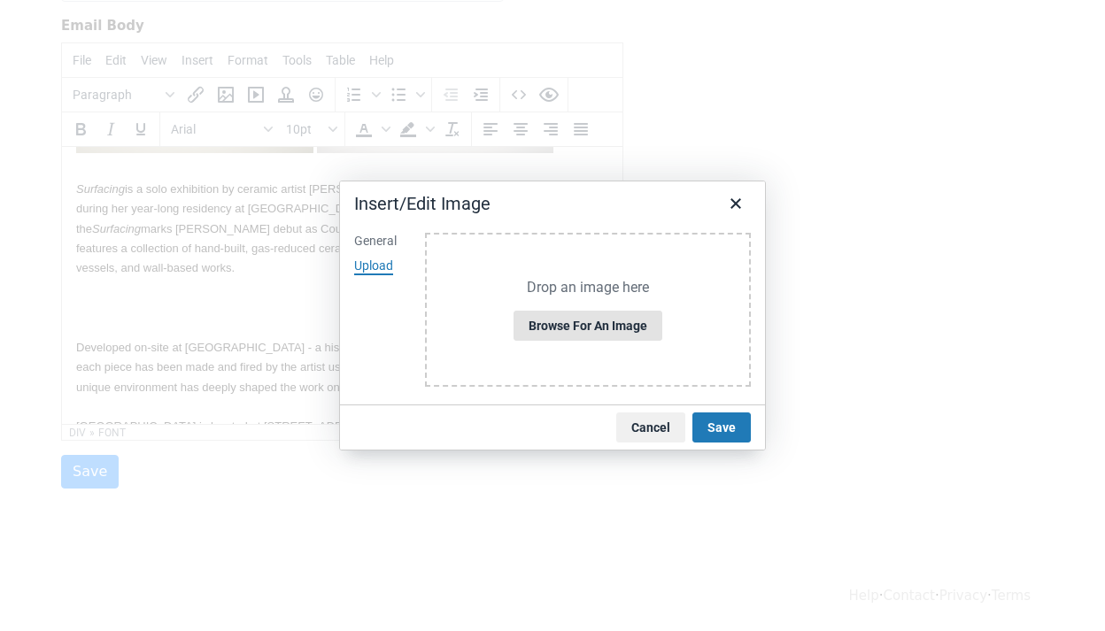
click at [544, 317] on button "Browse for an image" at bounding box center [587, 326] width 149 height 30
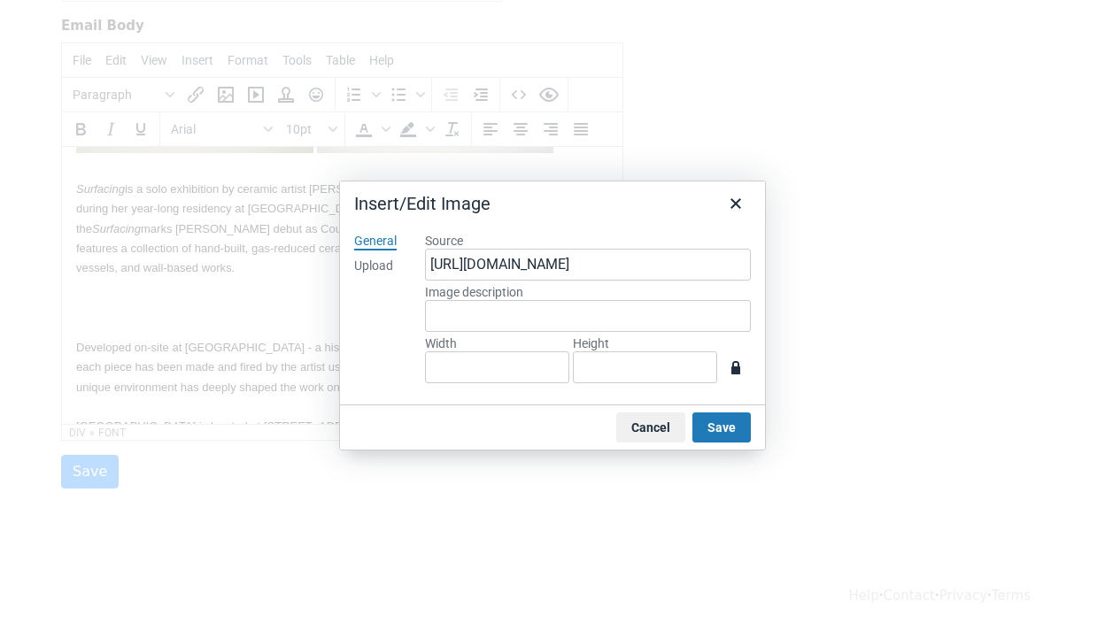
type input "1248"
type input "927"
click at [379, 266] on div "Upload" at bounding box center [373, 267] width 39 height 18
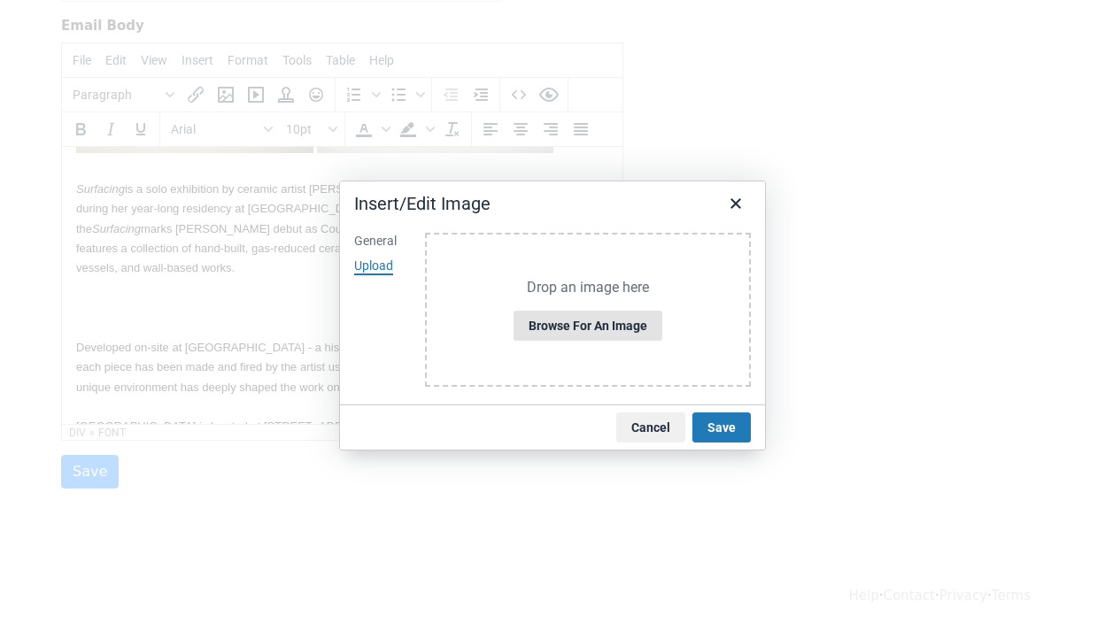
click at [585, 327] on button "Browse for an image" at bounding box center [587, 326] width 149 height 30
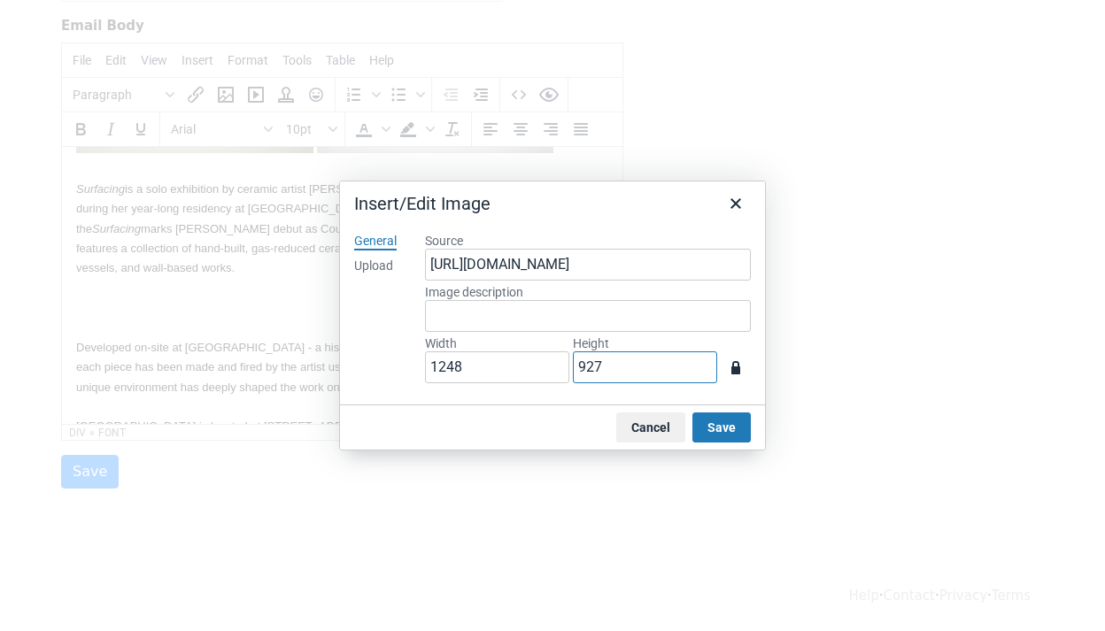
click at [642, 367] on input "927" at bounding box center [645, 367] width 144 height 32
type input "124"
type input "92"
type input "12"
type input "9"
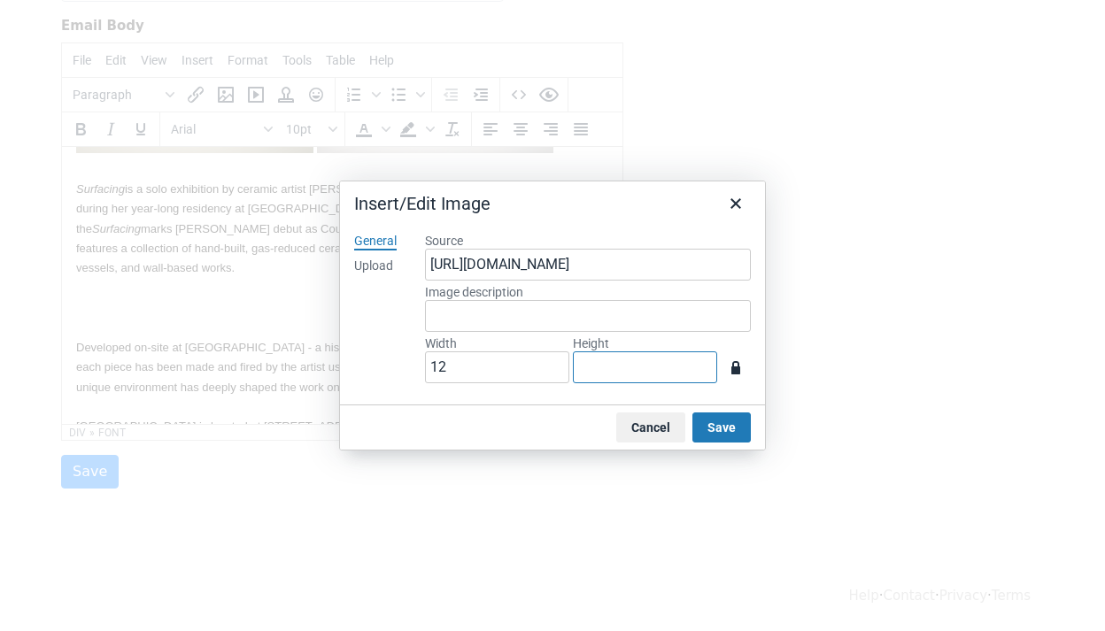
type input "3"
type input "2"
type input "27"
type input "20"
type input "269"
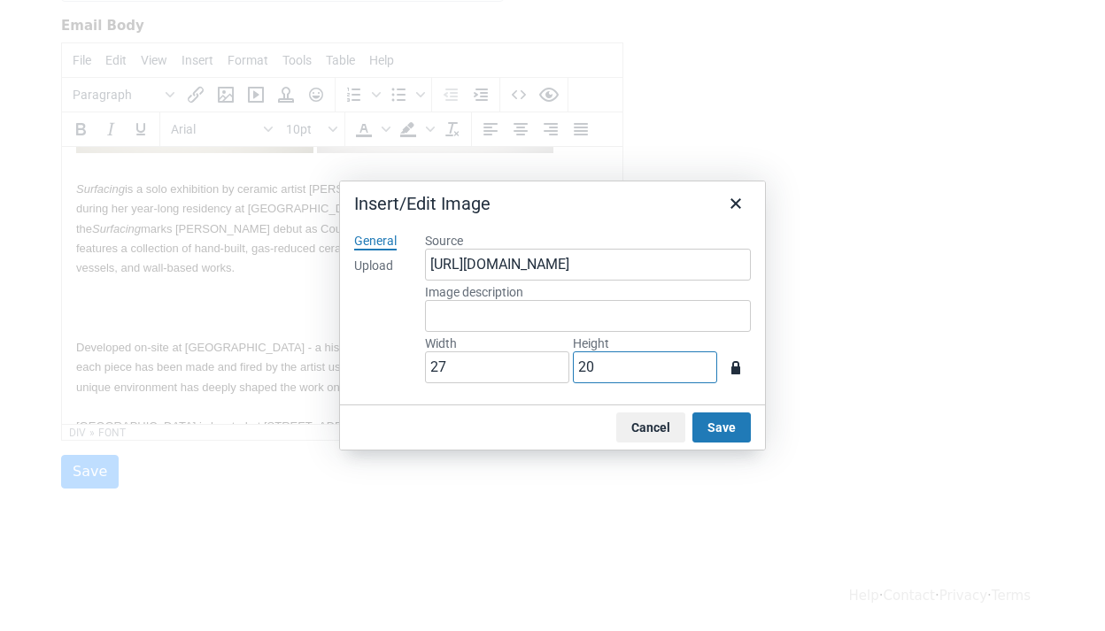
type input "200"
click at [712, 424] on button "Save" at bounding box center [721, 428] width 58 height 30
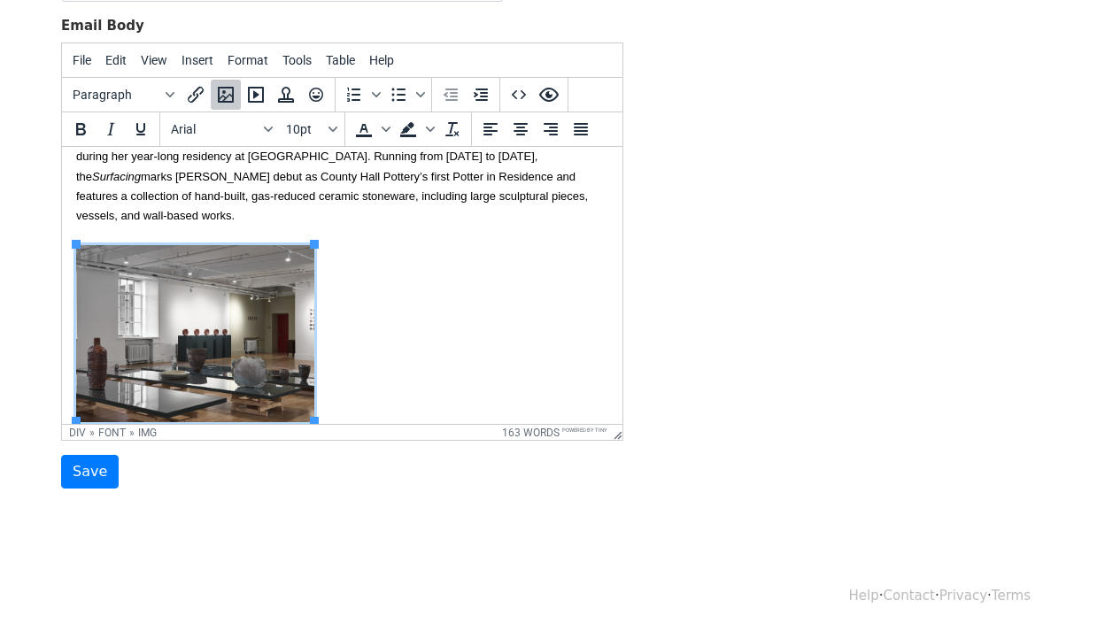
click at [382, 359] on div "Developed on-site at County Hall - a historic building steeped in its own layer…" at bounding box center [342, 376] width 532 height 262
click at [219, 94] on icon "Insert/edit image" at bounding box center [226, 95] width 16 height 16
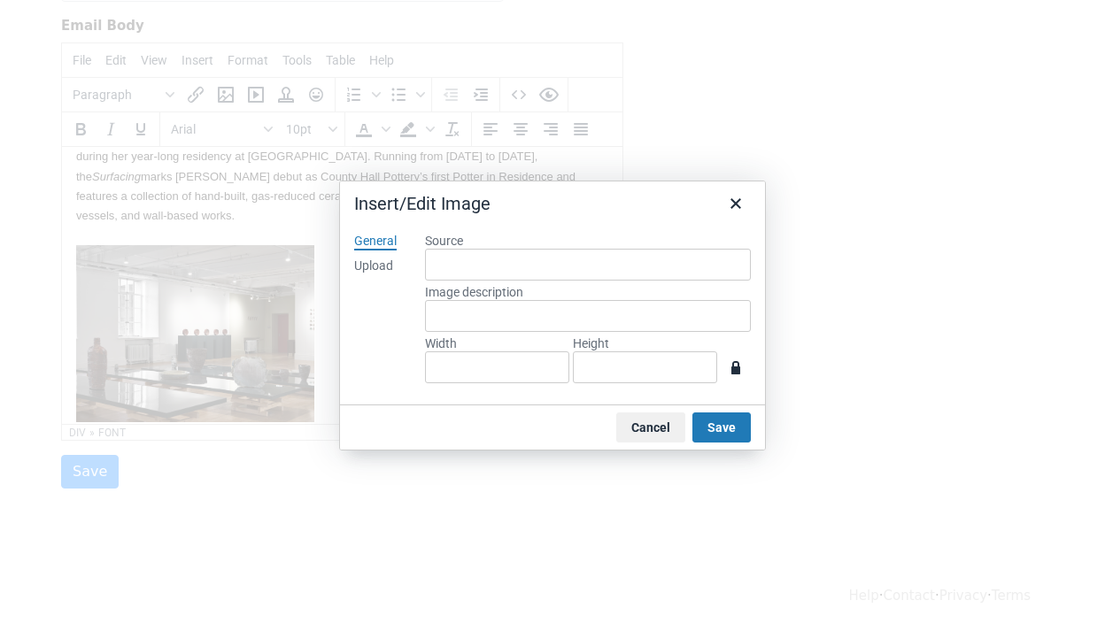
click at [389, 266] on div "Upload" at bounding box center [373, 267] width 39 height 18
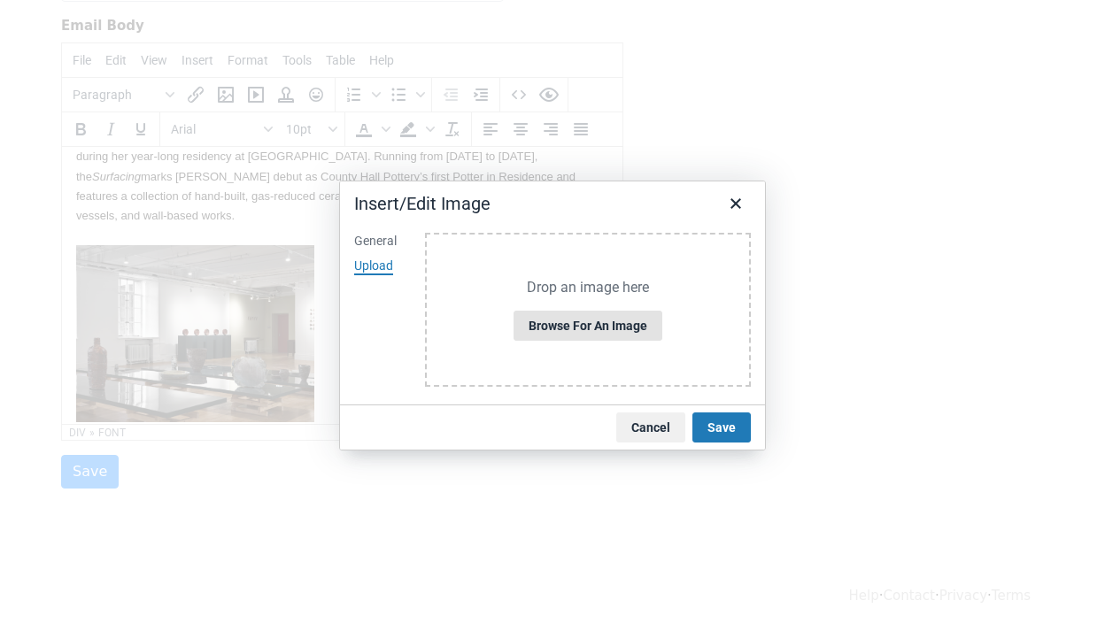
click at [599, 320] on button "Browse for an image" at bounding box center [587, 326] width 149 height 30
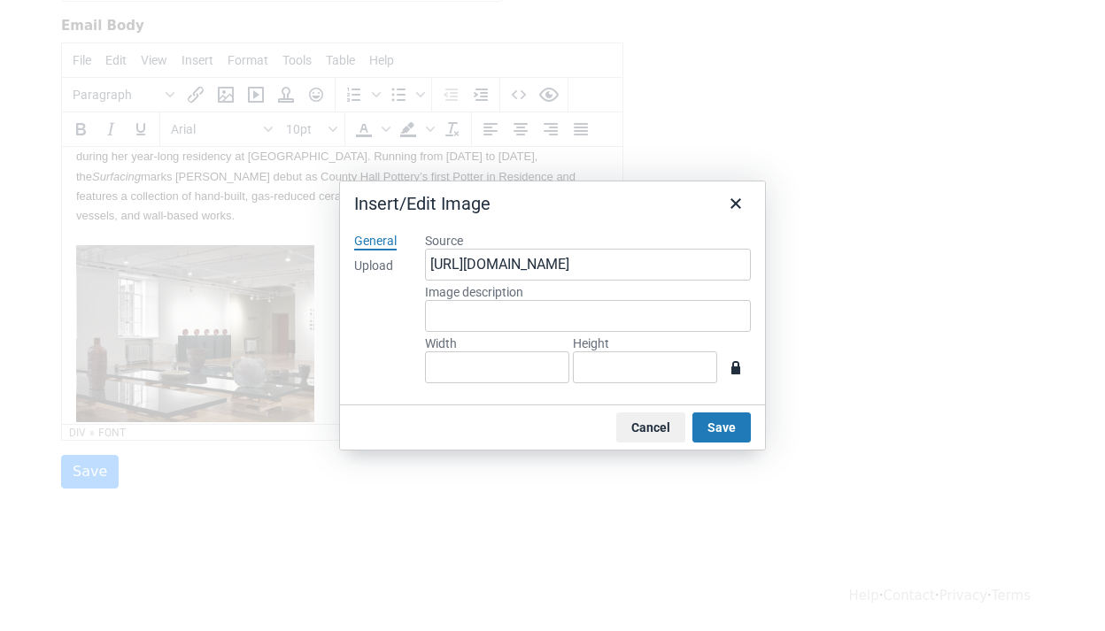
type input "1248"
type input "934"
click at [626, 363] on input "934" at bounding box center [645, 367] width 144 height 32
type input "124"
type input "93"
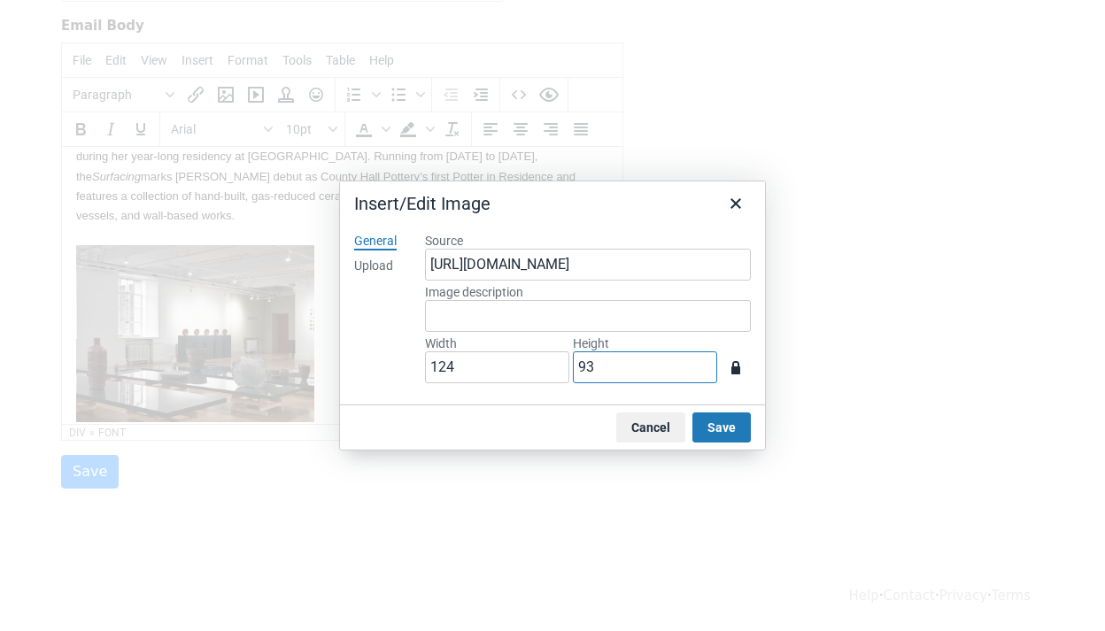
type input "12"
type input "9"
type input "3"
type input "2"
type input "27"
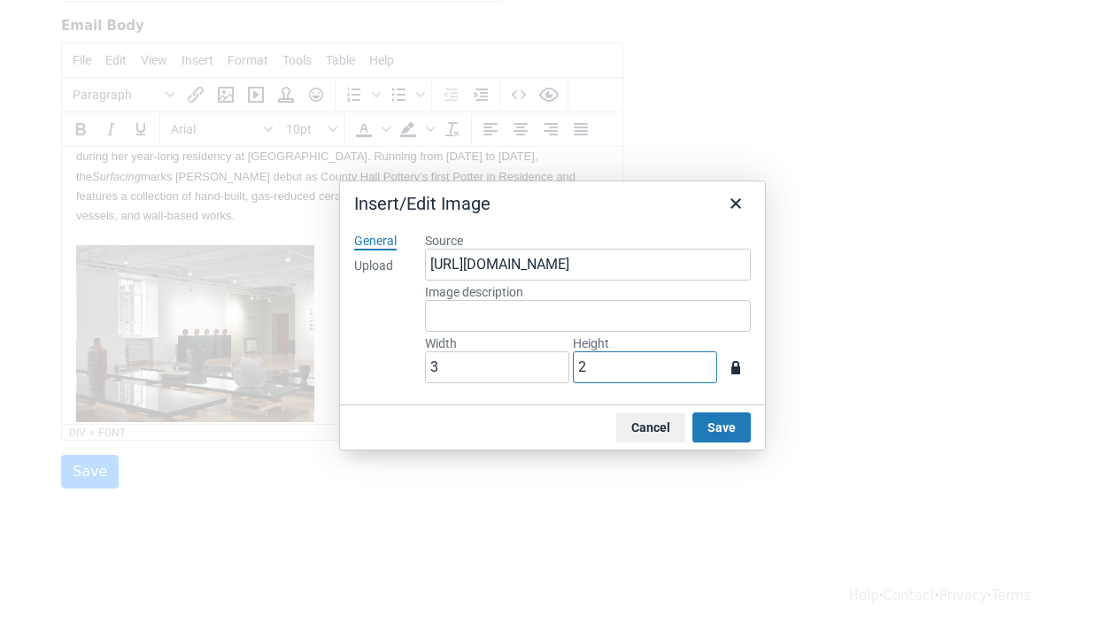
type input "20"
type input "267"
type input "200"
click at [710, 413] on button "Save" at bounding box center [721, 428] width 58 height 30
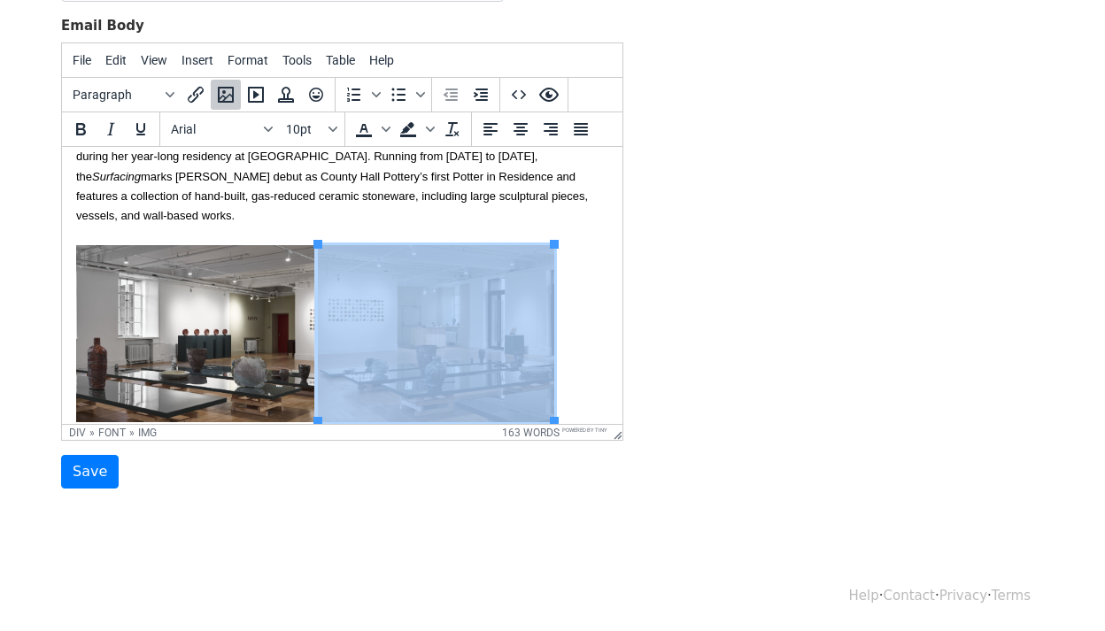
click at [577, 362] on div "Developed on-site at County Hall - a historic building steeped in its own layer…" at bounding box center [342, 376] width 532 height 262
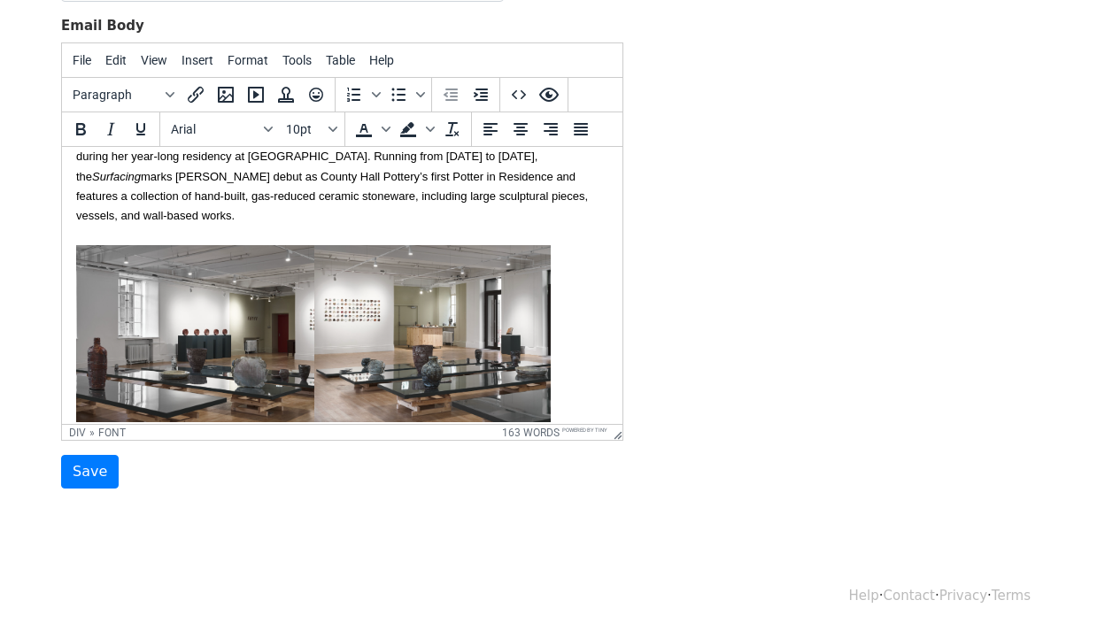
scroll to position [339, 0]
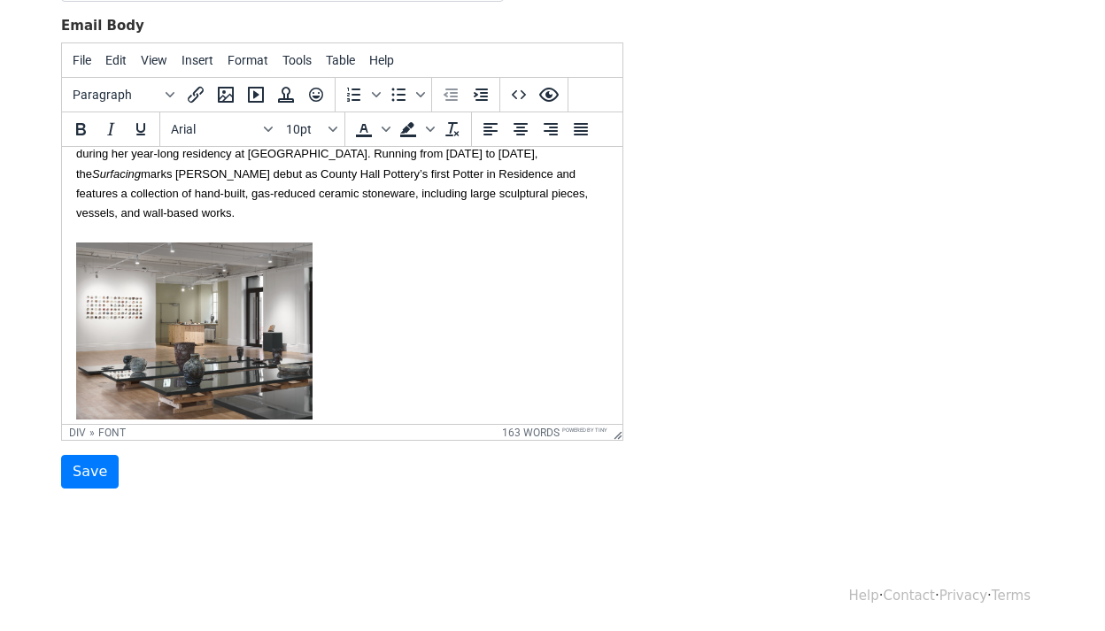
click at [510, 400] on div "Developed on-site at County Hall - a historic building steeped in its own layer…" at bounding box center [342, 374] width 532 height 262
click at [225, 93] on icon "Insert/edit image" at bounding box center [225, 94] width 21 height 21
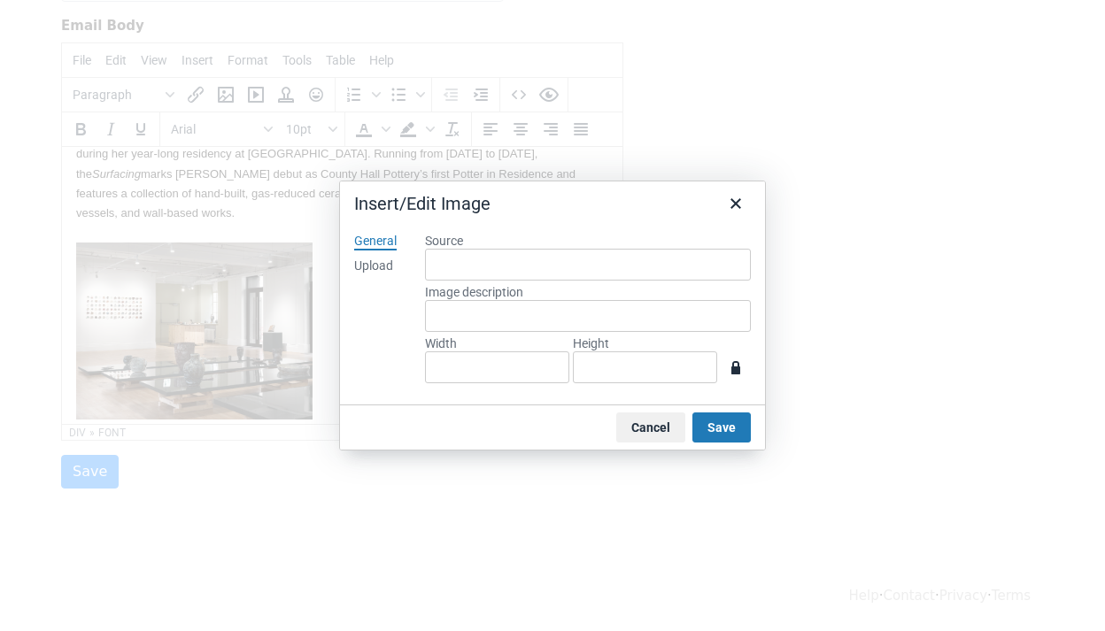
click at [374, 271] on div "Upload" at bounding box center [373, 267] width 39 height 18
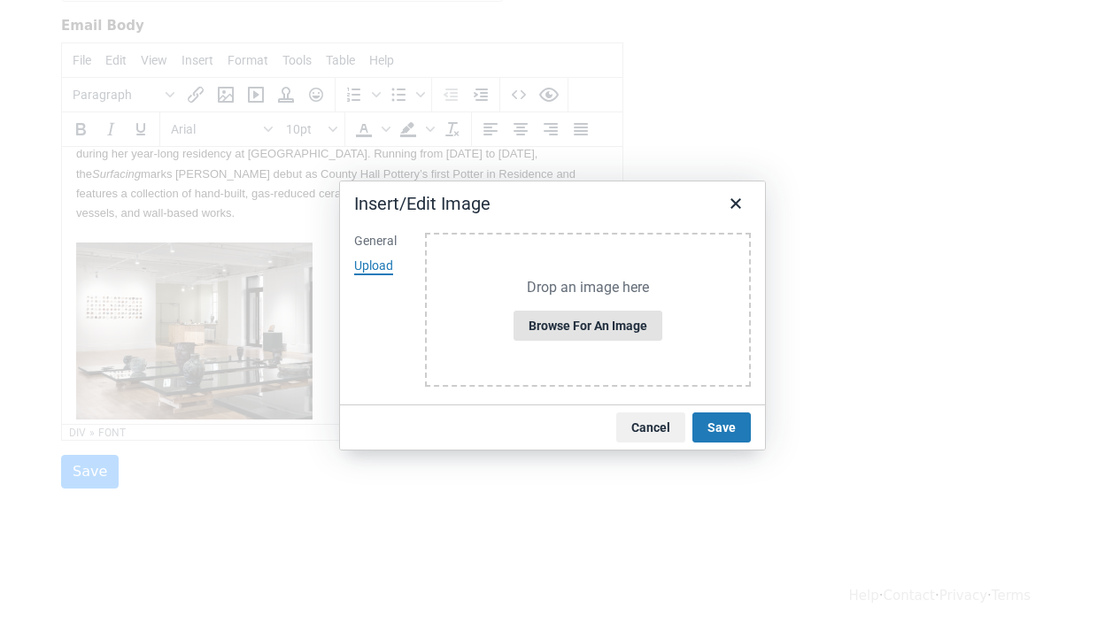
click at [576, 313] on button "Browse for an image" at bounding box center [587, 326] width 149 height 30
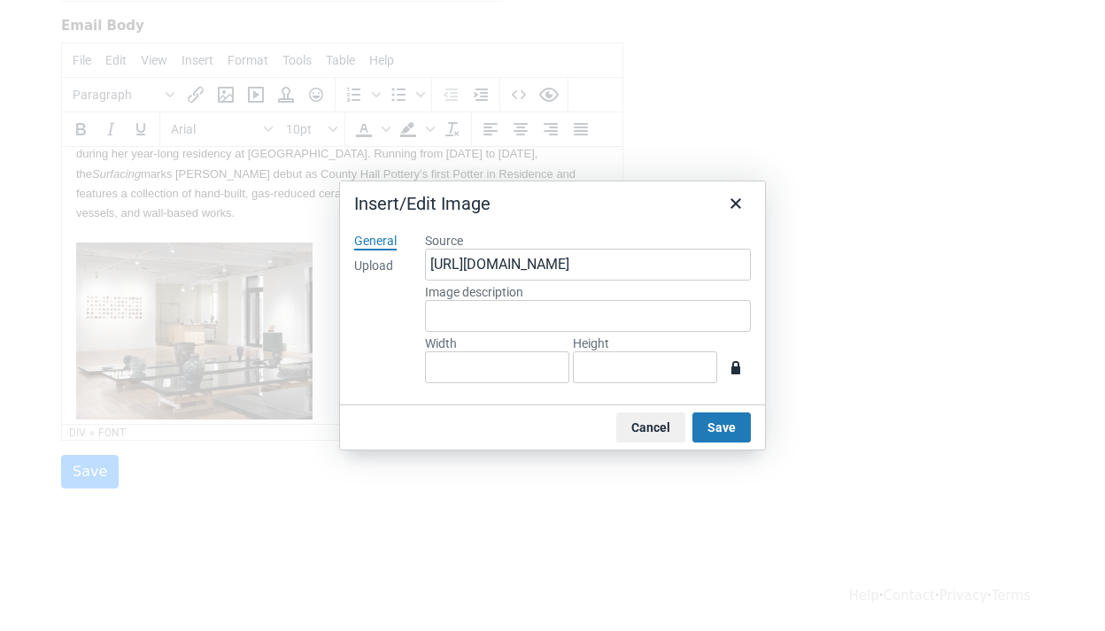
type input "1248"
type input "936"
click at [622, 374] on input "936" at bounding box center [645, 367] width 144 height 32
type input "124"
type input "93"
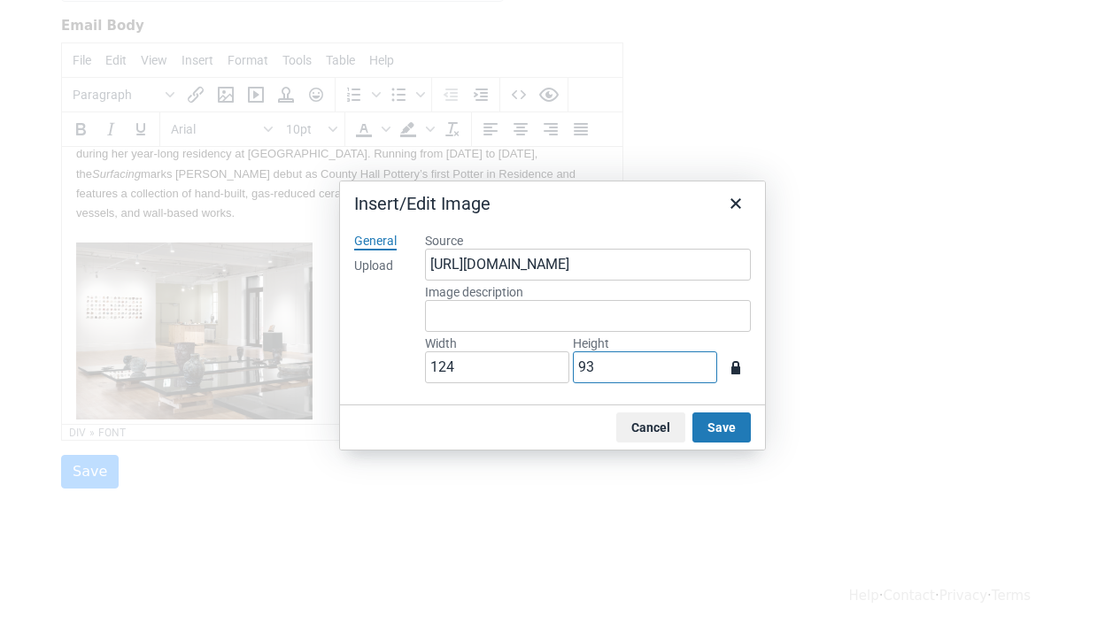
type input "12"
type input "9"
type input "3"
type input "2"
type input "27"
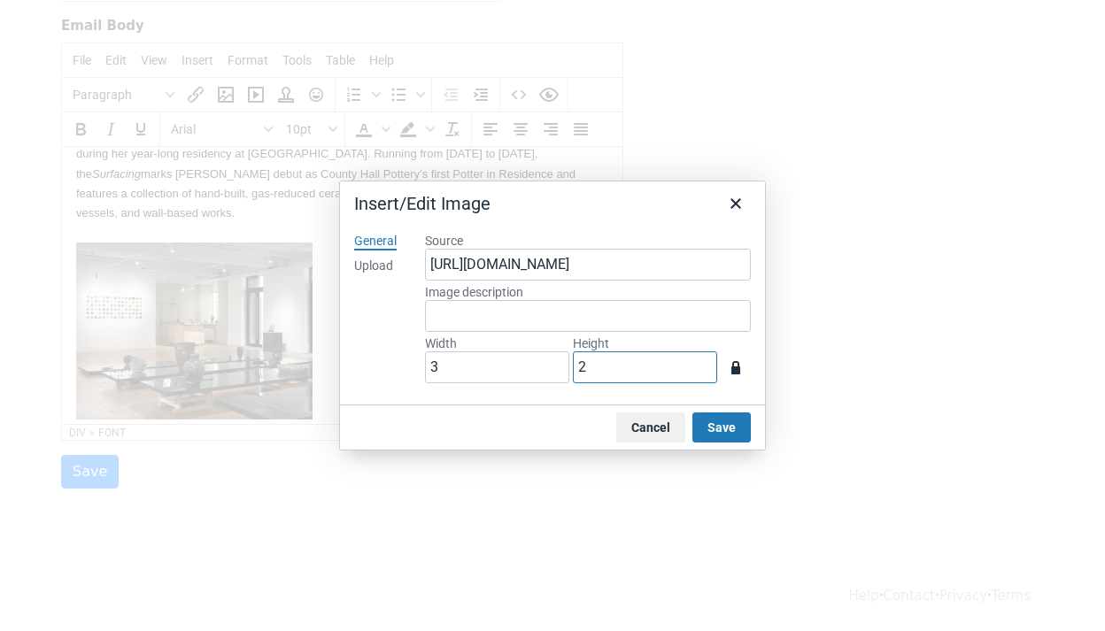
type input "20"
type input "267"
type input "200"
click at [727, 437] on button "Save" at bounding box center [721, 428] width 58 height 30
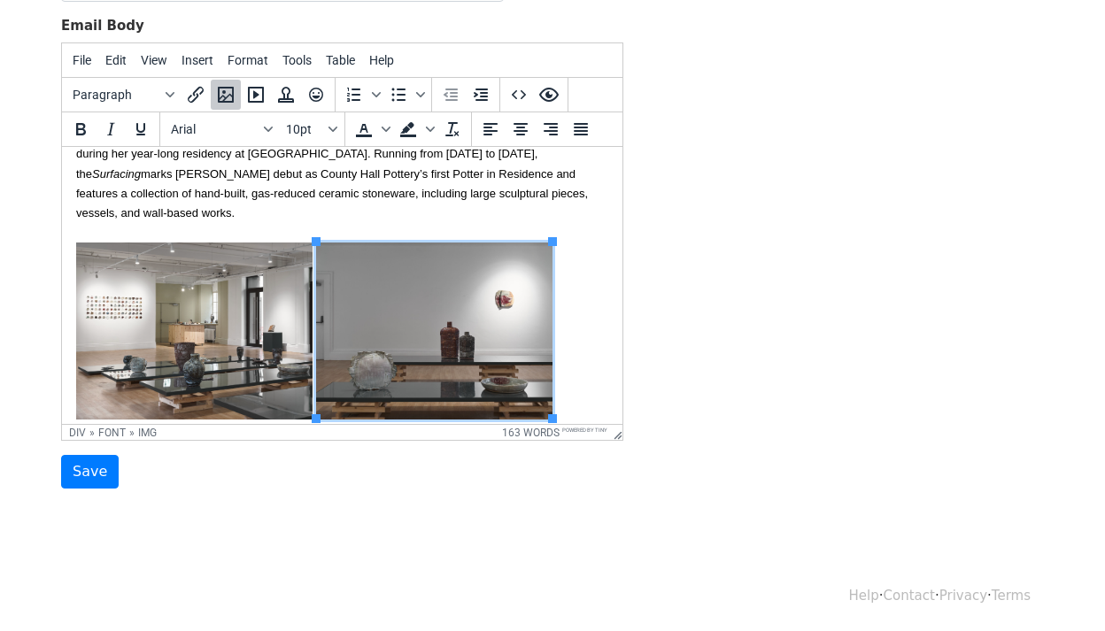
click at [583, 389] on div "Developed on-site at County Hall - a historic building steeped in its own layer…" at bounding box center [342, 374] width 532 height 262
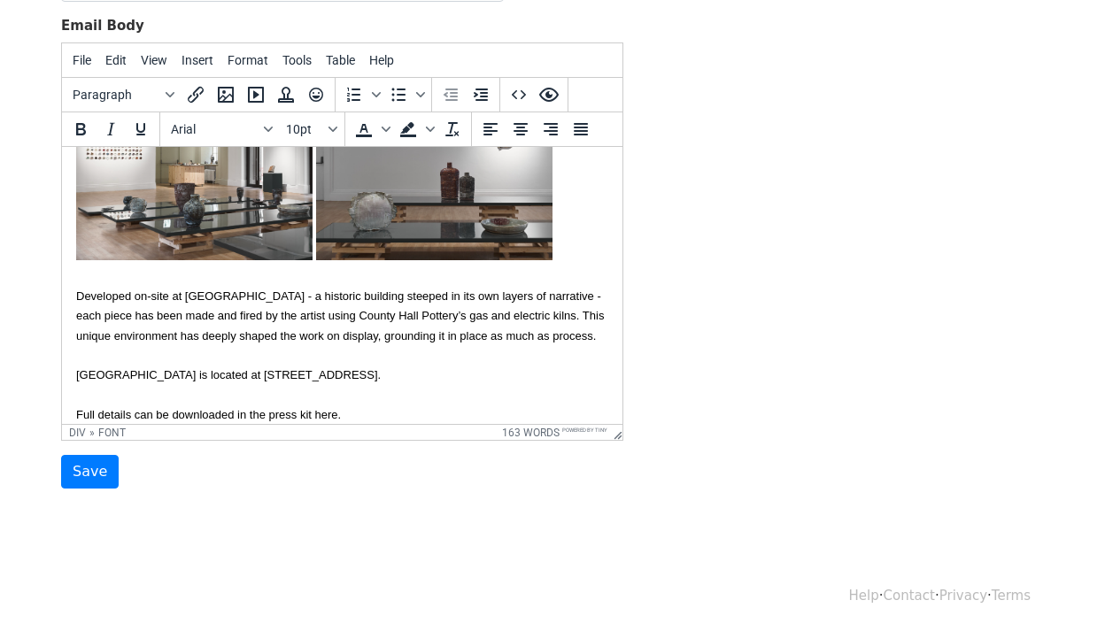
scroll to position [590, 0]
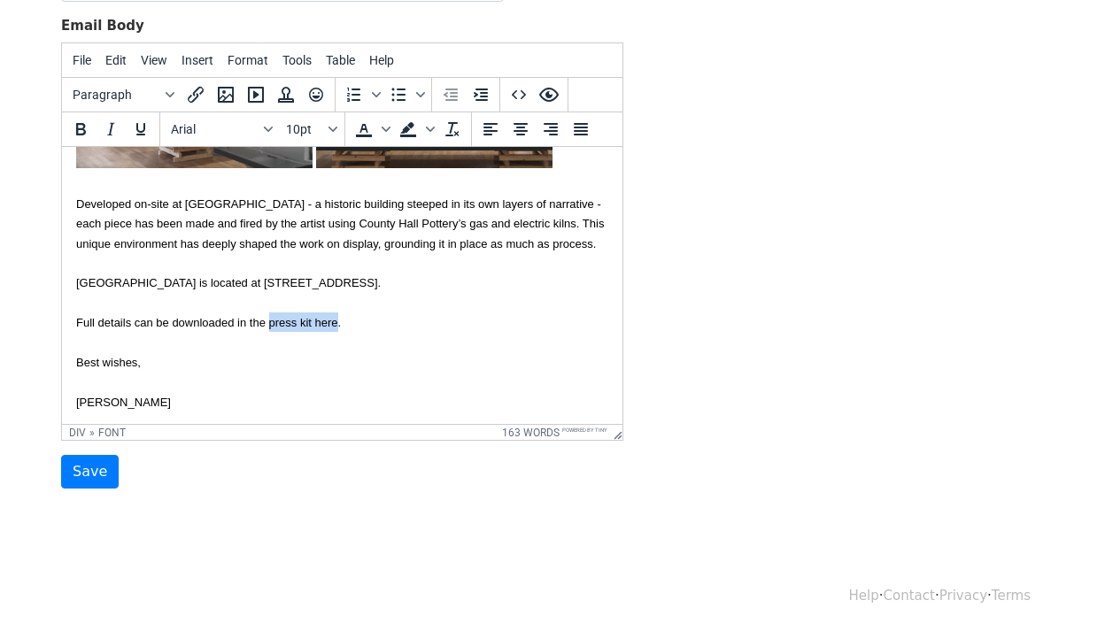
drag, startPoint x: 335, startPoint y: 318, endPoint x: 269, endPoint y: 320, distance: 66.4
click at [268, 320] on font "County Hall Pottery is located at County Hall, Belvedere Road, SE1 7GP. Full de…" at bounding box center [228, 302] width 305 height 53
click at [194, 95] on icon "Insert/edit link" at bounding box center [195, 94] width 21 height 21
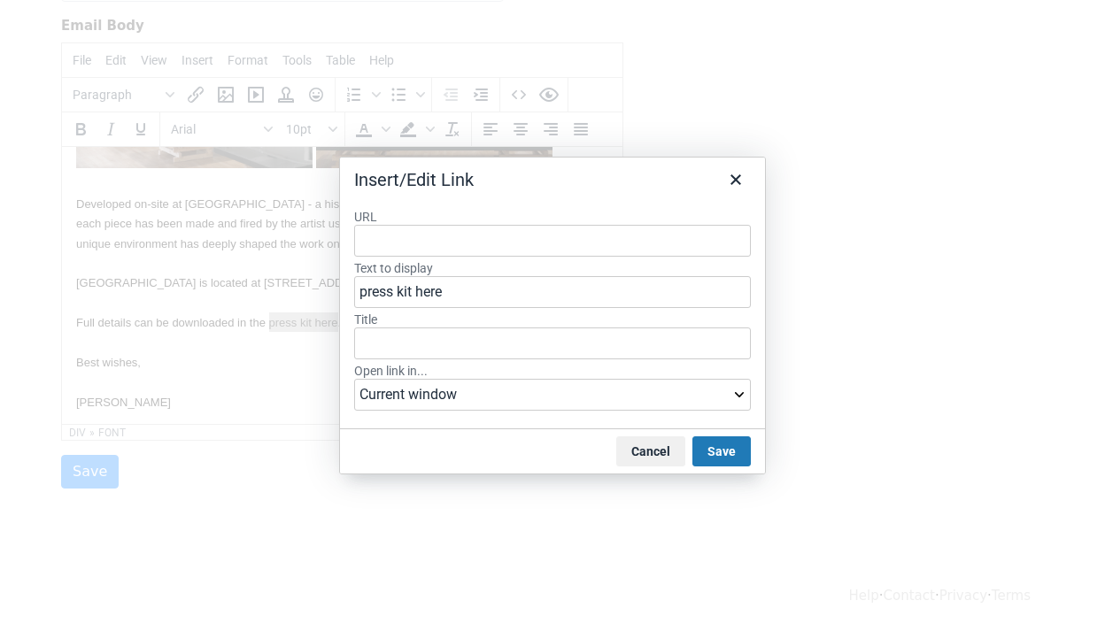
type input "https://www.dropbox.com/scl/fo/mvjby08o0wcdquyrniap3/APcXjbXSCVPRtO9I-JC_i28?rl…"
drag, startPoint x: 709, startPoint y: 438, endPoint x: 667, endPoint y: 435, distance: 41.8
click at [709, 438] on button "Save" at bounding box center [721, 451] width 58 height 30
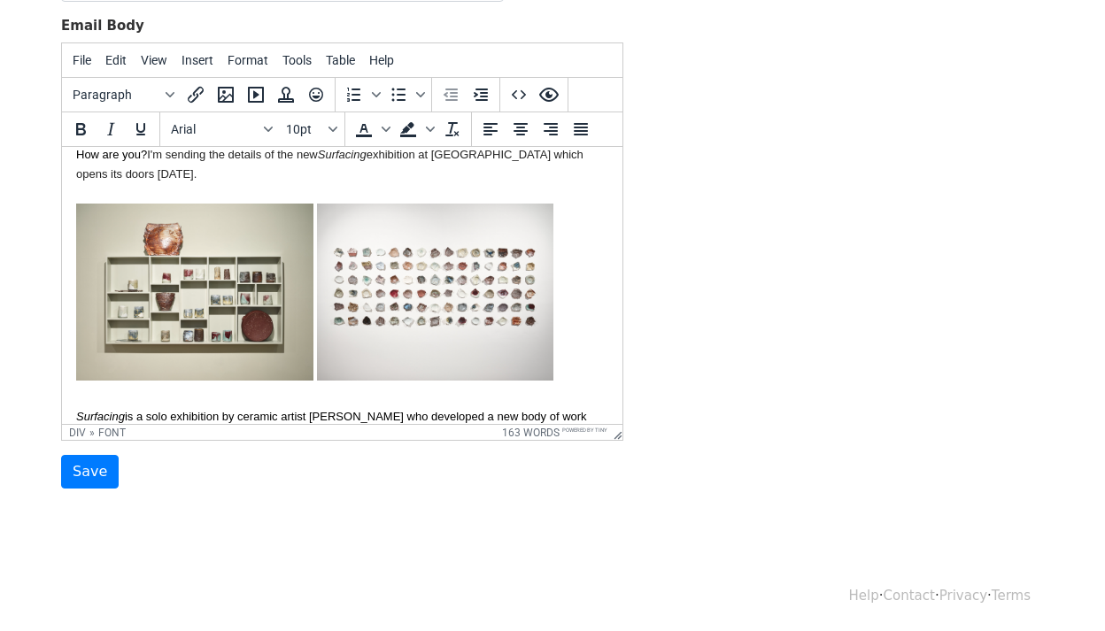
scroll to position [0, 0]
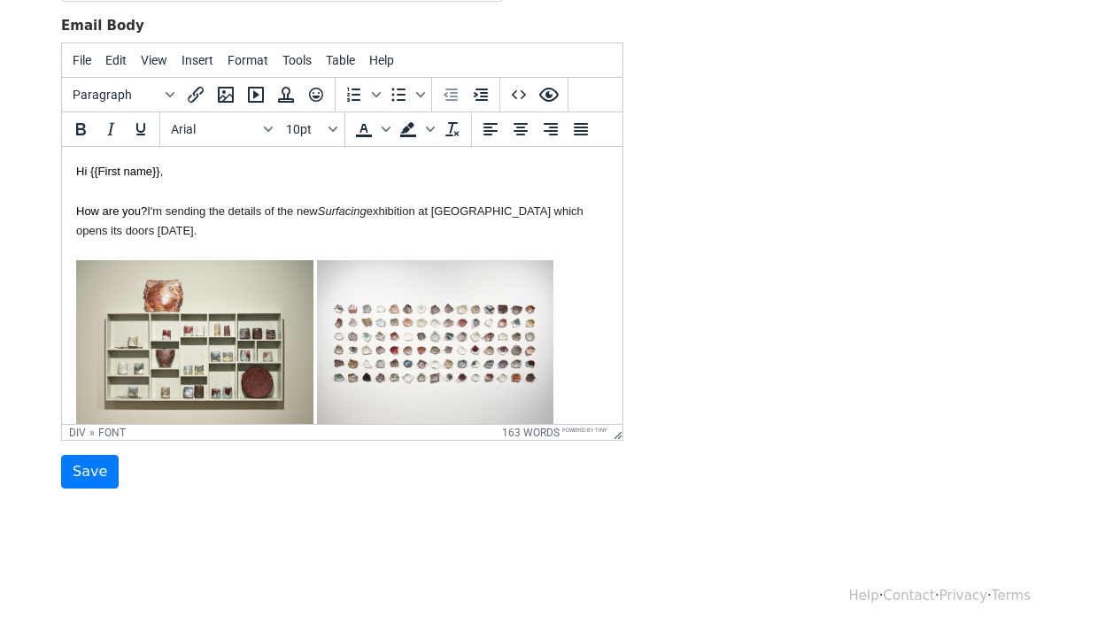
click at [210, 231] on div "How are you? I'm sending the details of the new Surfacing exhibition at County …" at bounding box center [342, 371] width 532 height 381
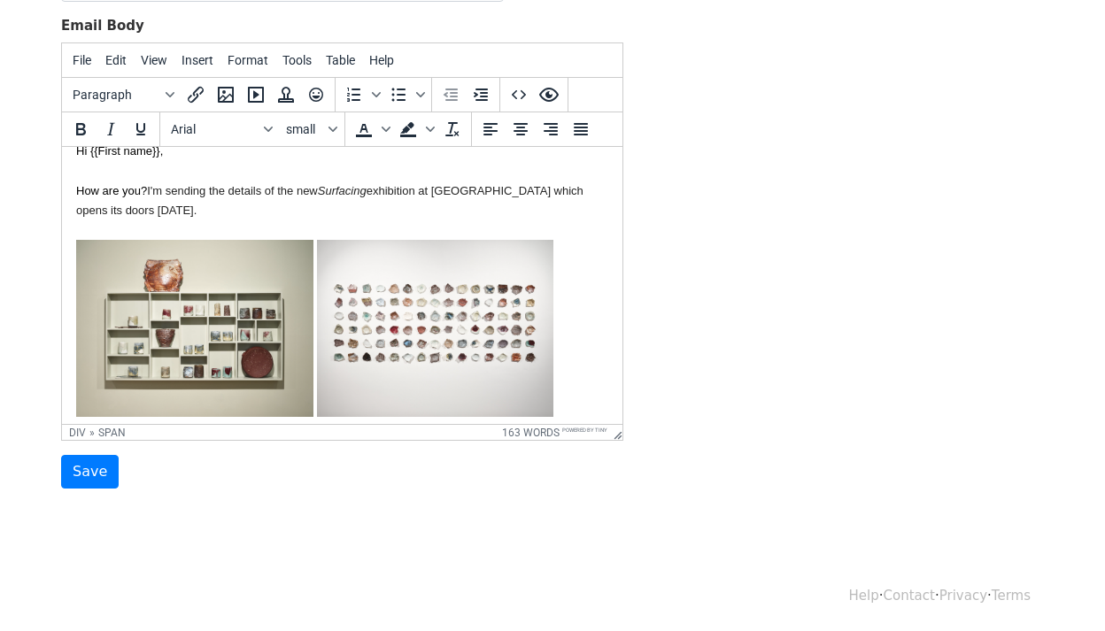
scroll to position [23, 0]
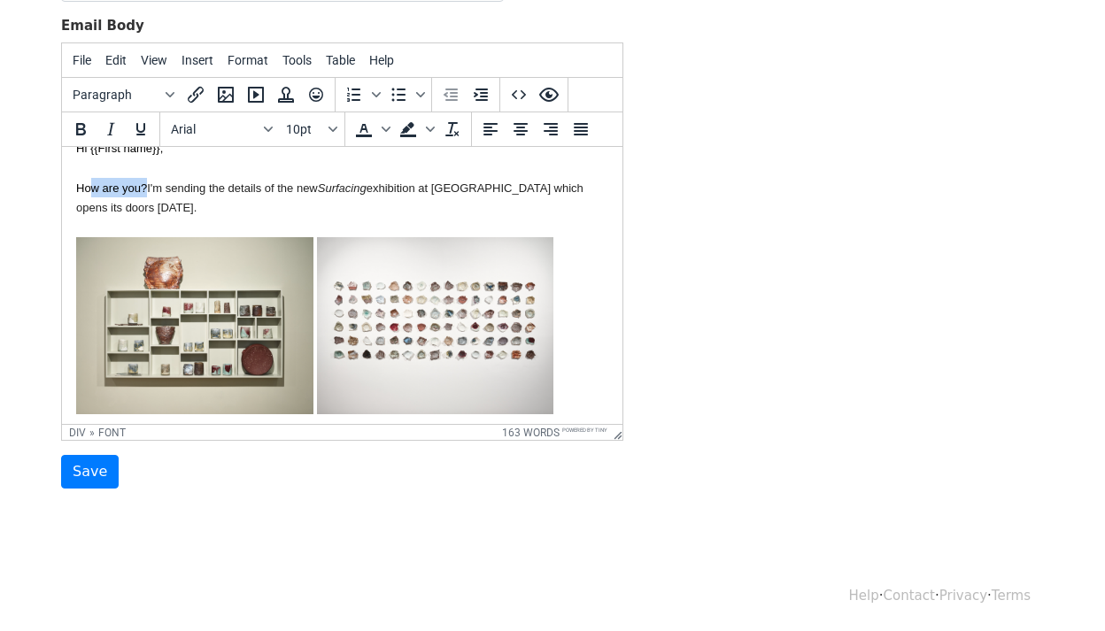
drag, startPoint x: 145, startPoint y: 188, endPoint x: 89, endPoint y: 187, distance: 55.8
click at [89, 188] on font "How are you?" at bounding box center [111, 187] width 71 height 13
click at [234, 210] on div "Hope all is well. I'm sending the details of the new Surfacing exhibition at Co…" at bounding box center [342, 348] width 532 height 381
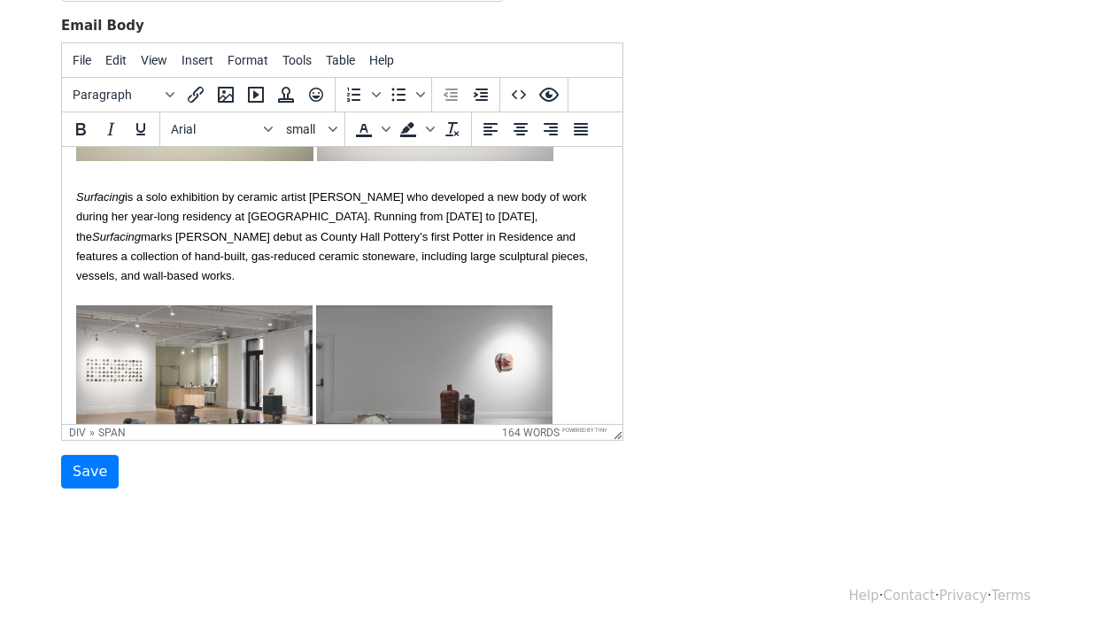
scroll to position [278, 0]
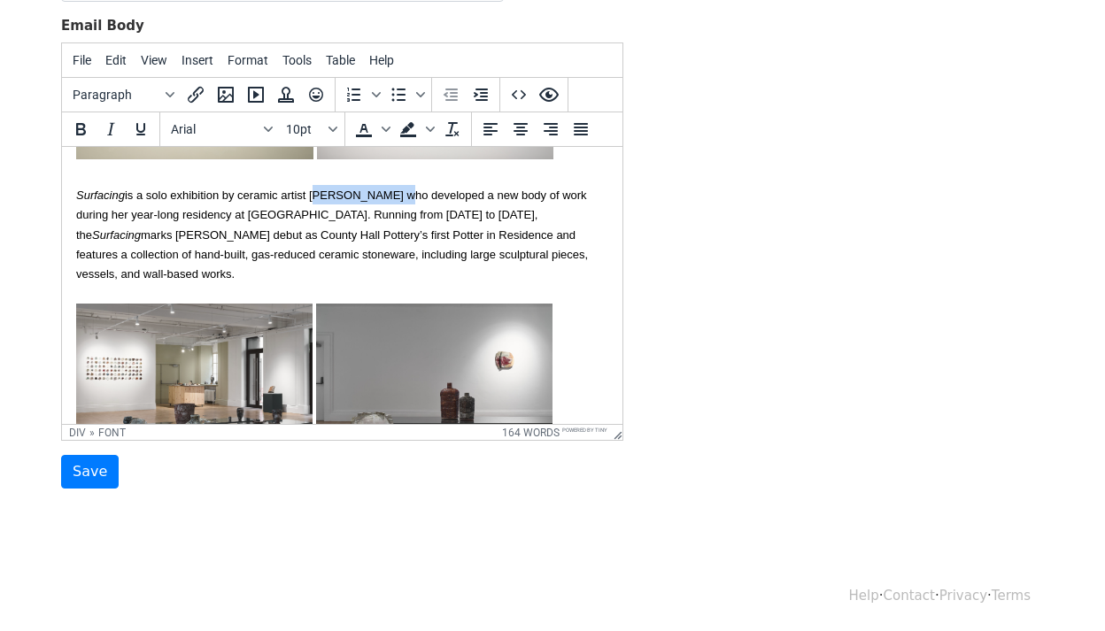
drag, startPoint x: 389, startPoint y: 194, endPoint x: 314, endPoint y: 193, distance: 75.2
click at [314, 193] on font "Surfacing is a solo exhibition by ceramic artist Heather Gibson who developed a…" at bounding box center [332, 235] width 512 height 93
click at [192, 92] on icon "Insert/edit link" at bounding box center [196, 95] width 16 height 16
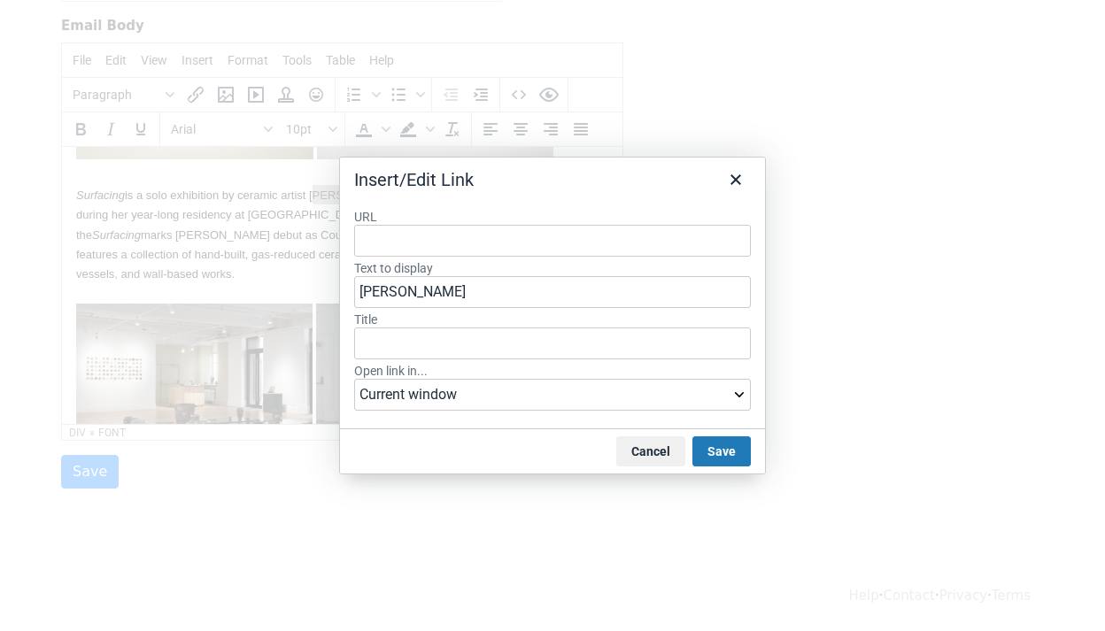
type input "https://www.heathergibsonceramics.com/"
click at [738, 451] on button "Save" at bounding box center [721, 451] width 58 height 30
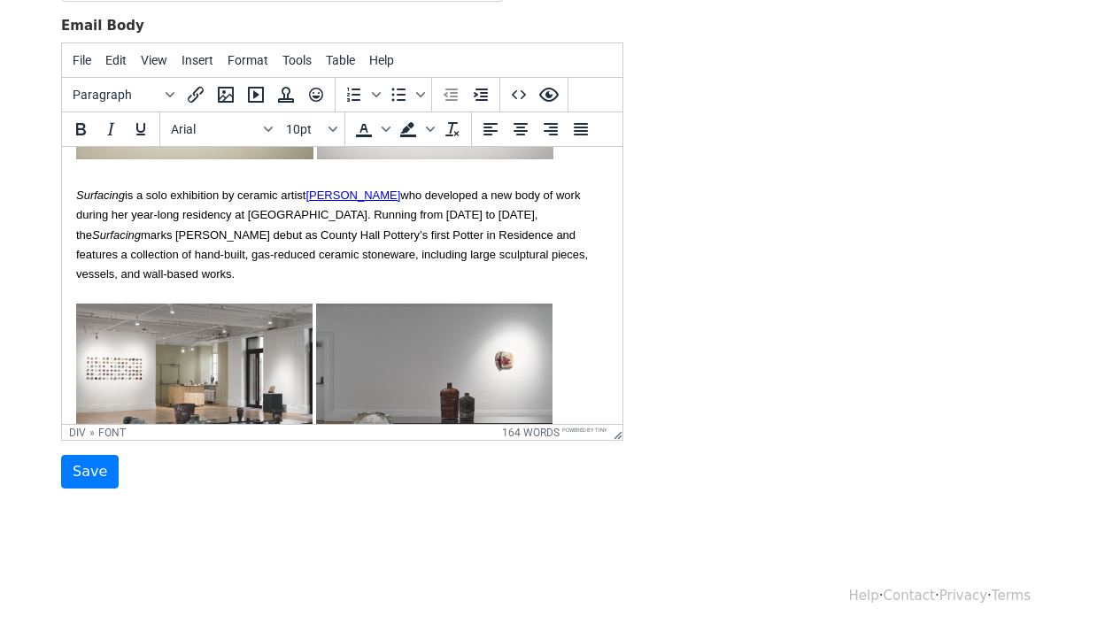
click at [476, 237] on font "Surfacing is a solo exhibition by ceramic artist Heather Gibson who developed a…" at bounding box center [332, 235] width 512 height 93
click at [389, 262] on div "Hope all is well. I'm sending the details of the new Surfacing exhibition at Co…" at bounding box center [342, 93] width 532 height 381
click at [353, 269] on div "Hope all is well. I'm sending the details of the new Surfacing exhibition at Co…" at bounding box center [342, 93] width 532 height 381
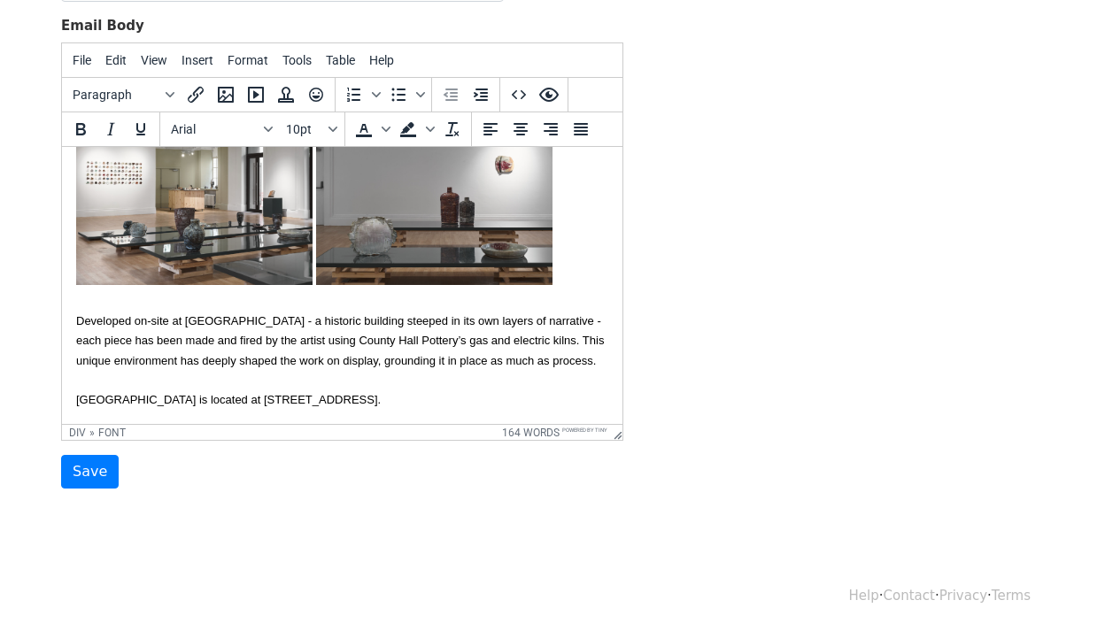
scroll to position [496, 0]
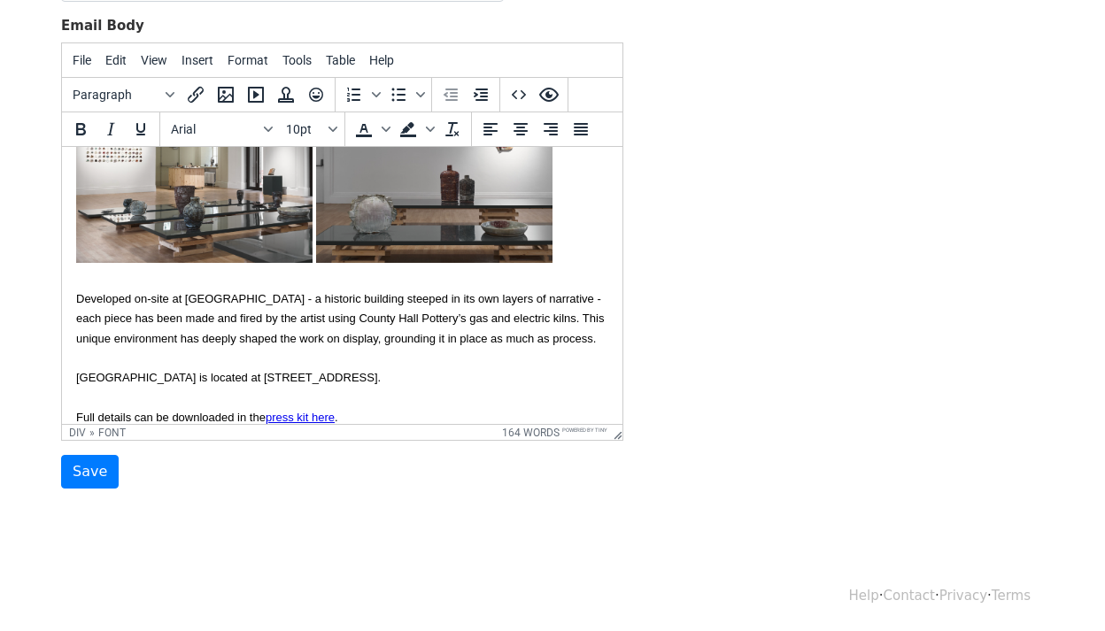
click at [417, 301] on font "Developed on-site at County Hall - a historic building steeped in its own layer…" at bounding box center [340, 298] width 528 height 93
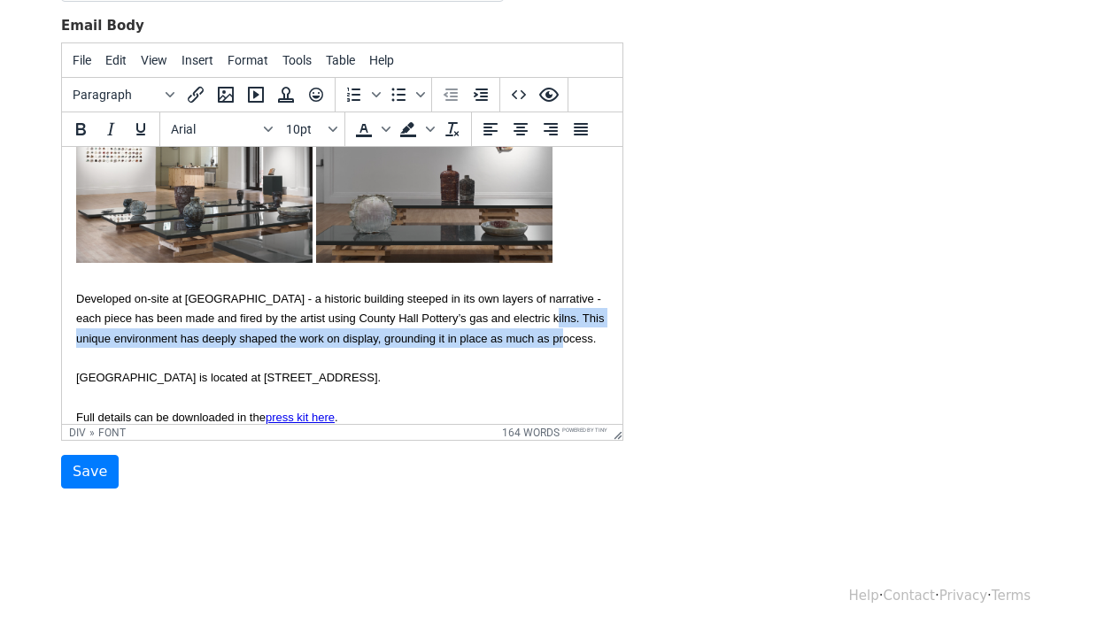
drag, startPoint x: 575, startPoint y: 337, endPoint x: 524, endPoint y: 320, distance: 54.0
click at [524, 320] on div "Developed on-site at County Hall - a historic building steeped in its own layer…" at bounding box center [342, 217] width 532 height 262
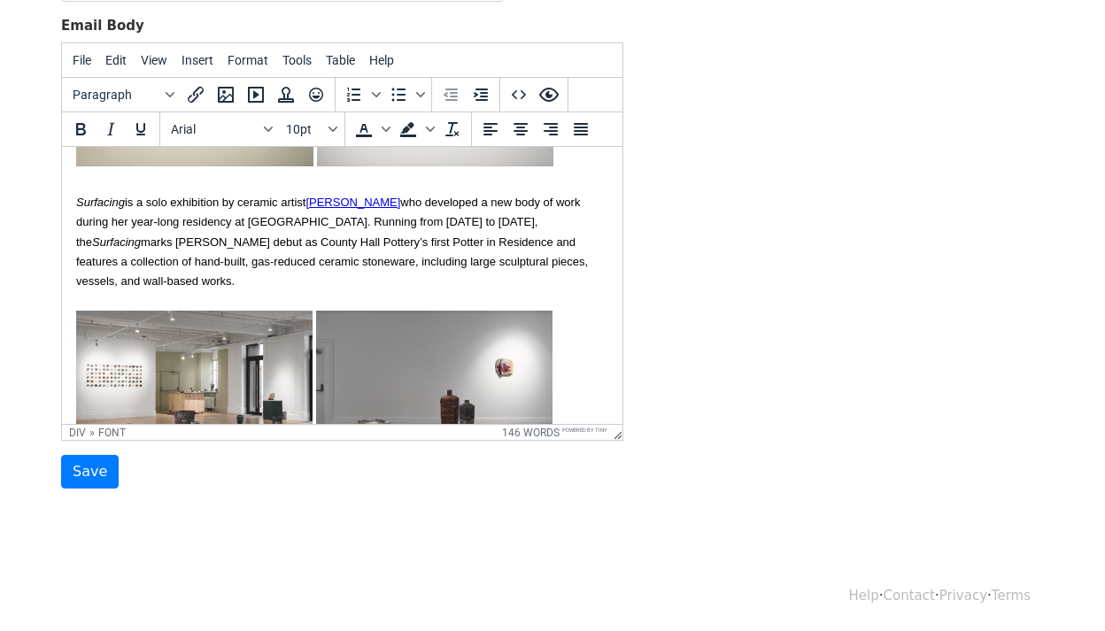
scroll to position [268, 0]
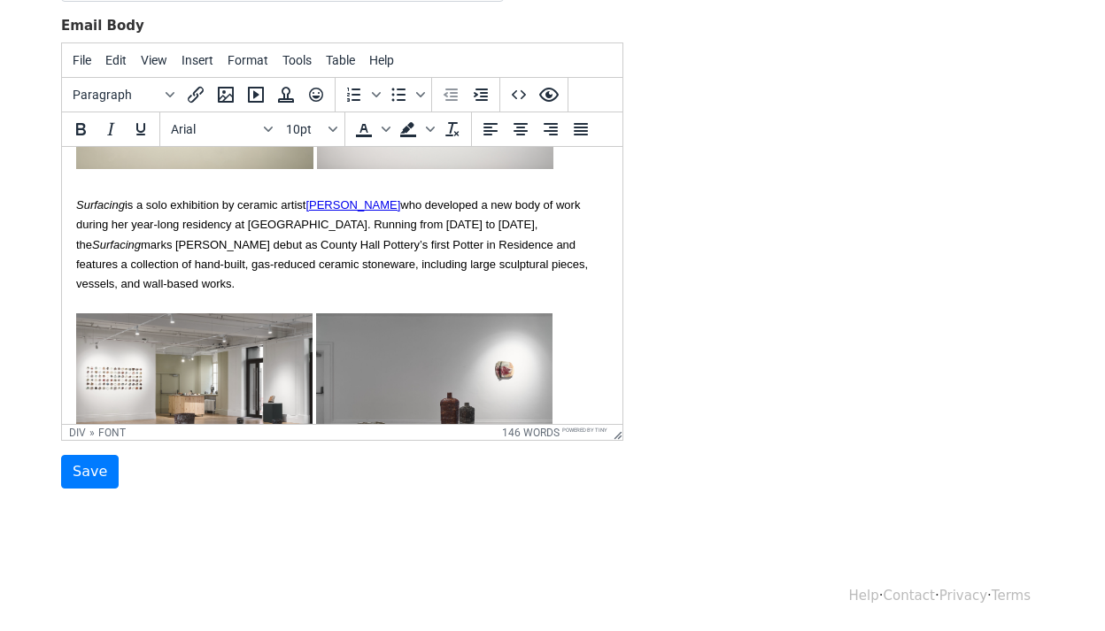
click at [196, 280] on div "Hope all is well. I'm sending the details of the new Surfacing exhibition at Co…" at bounding box center [342, 102] width 532 height 381
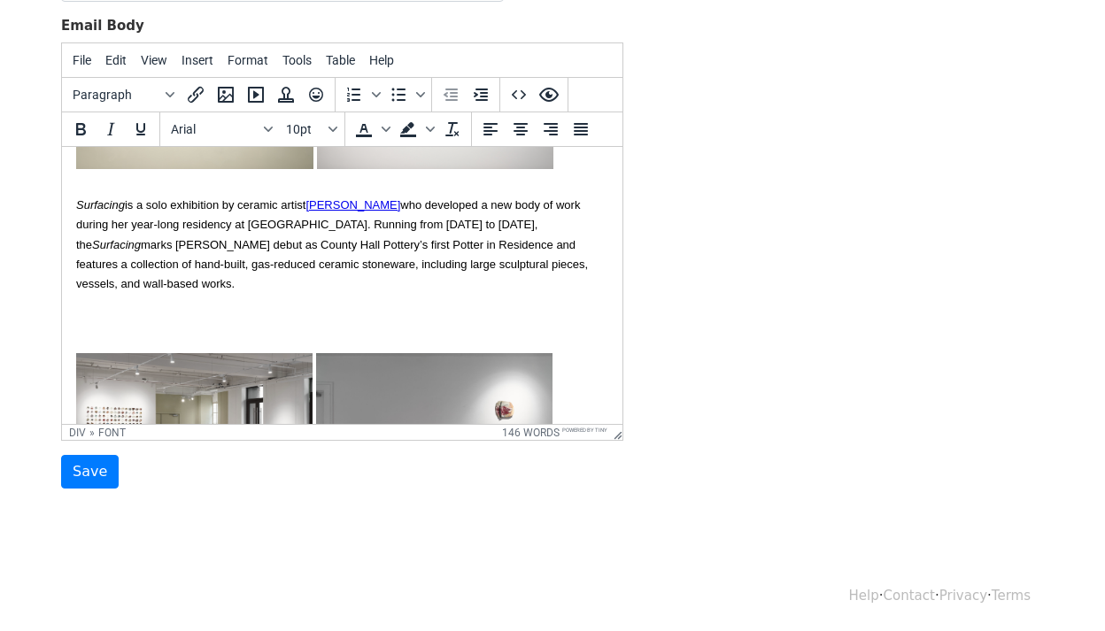
click at [78, 323] on div "Hope all is well. I'm sending the details of the new Surfacing exhibition at Co…" at bounding box center [342, 122] width 532 height 420
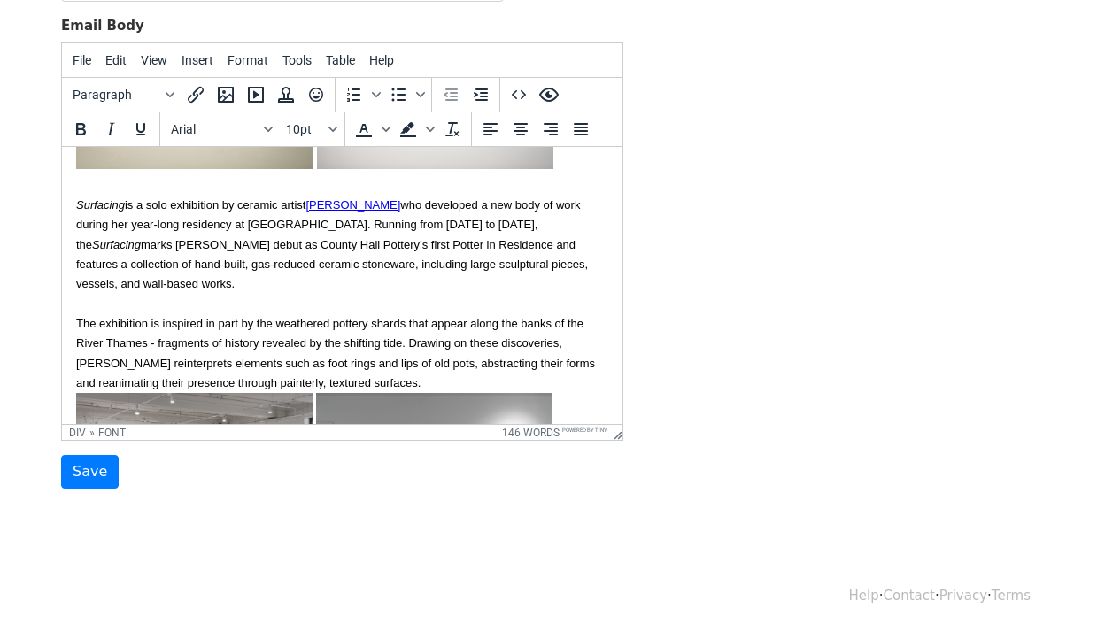
click at [142, 304] on div "Hope all is well. I'm sending the details of the new Surfacing exhibition at Co…" at bounding box center [342, 152] width 532 height 480
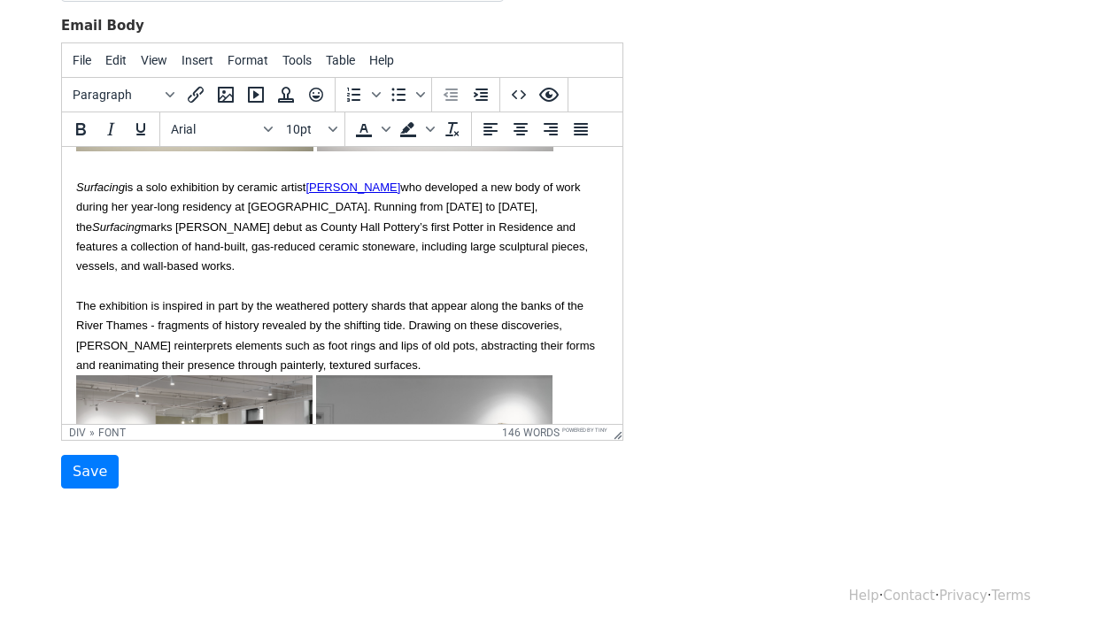
scroll to position [289, 0]
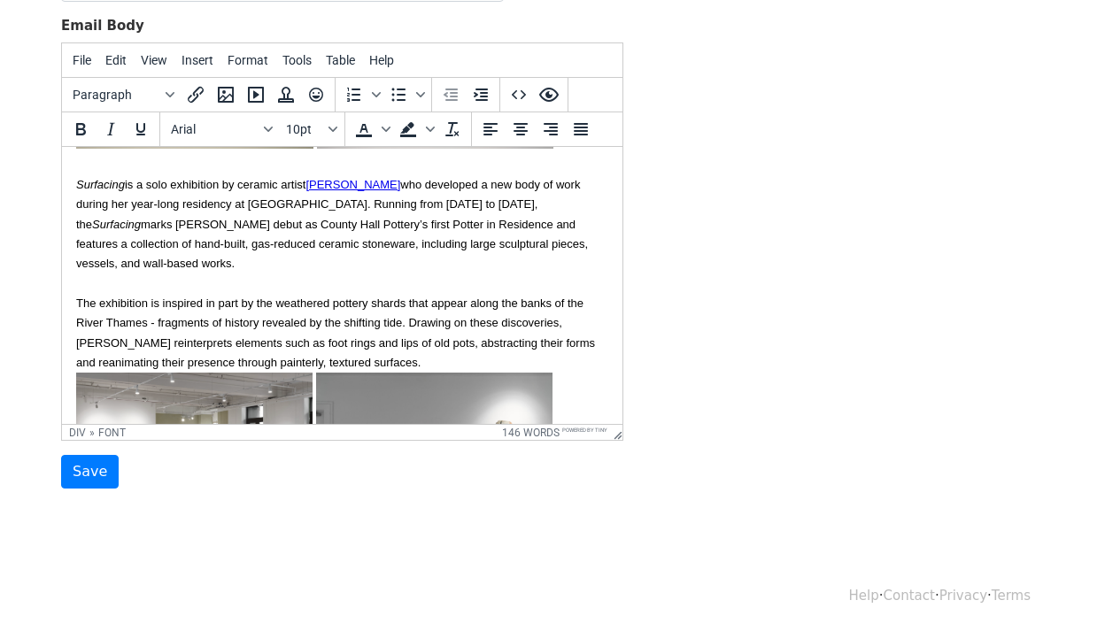
click at [376, 354] on div "Hope all is well. I'm sending the details of the new Surfacing exhibition at Co…" at bounding box center [342, 132] width 532 height 480
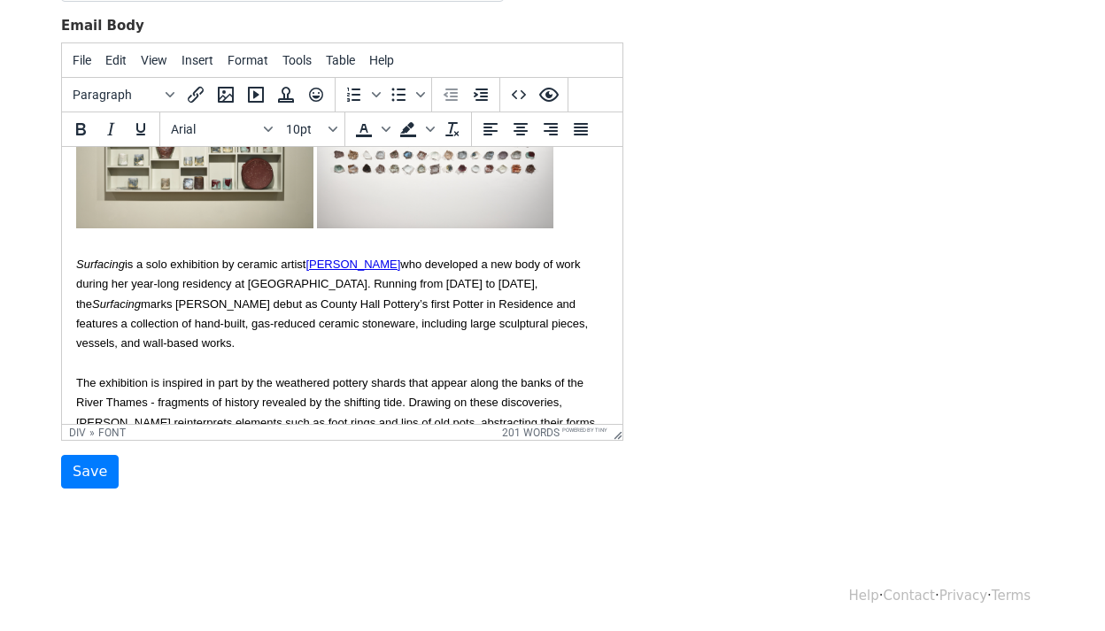
scroll to position [318, 0]
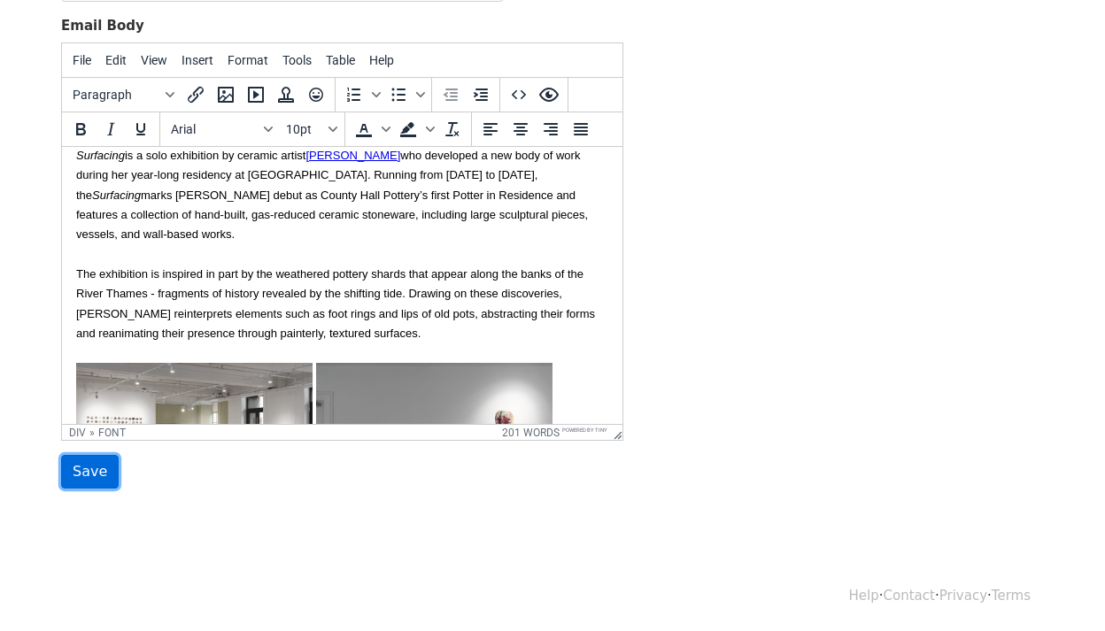
click at [94, 458] on input "Save" at bounding box center [90, 472] width 58 height 34
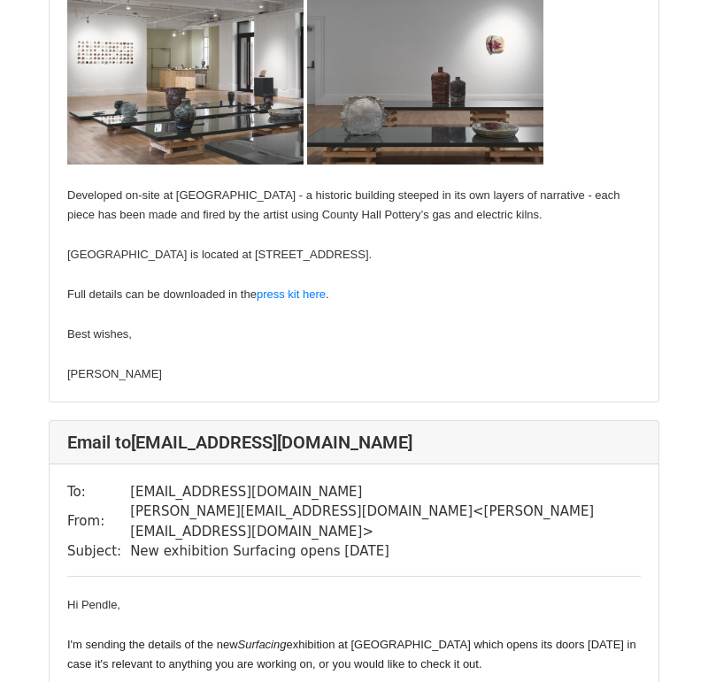
scroll to position [906, 0]
